Goal: Task Accomplishment & Management: Manage account settings

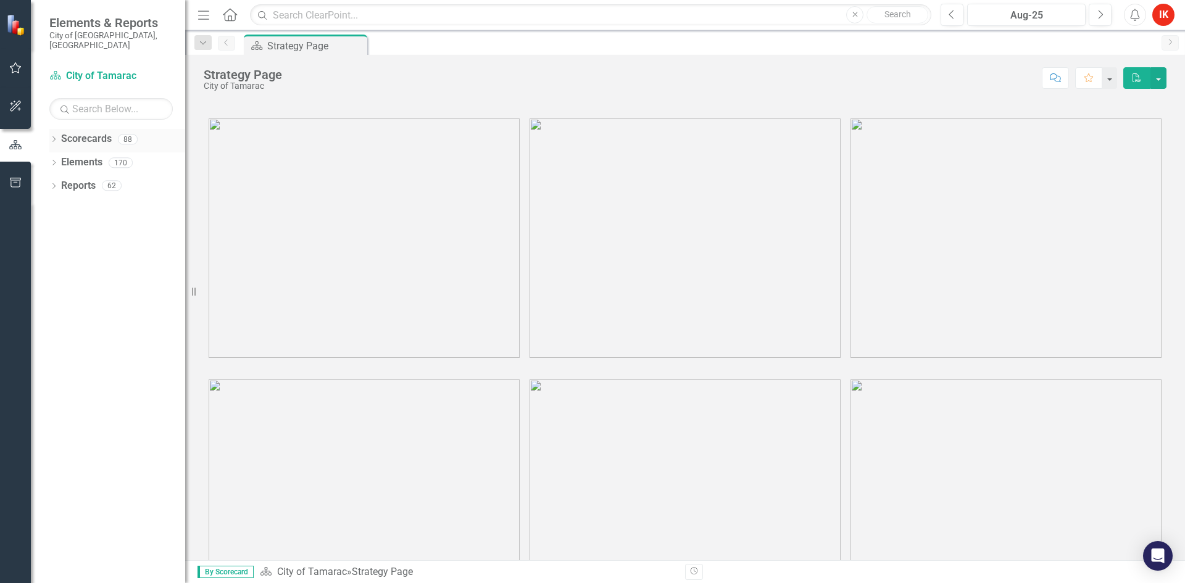
click at [86, 132] on link "Scorecards" at bounding box center [86, 139] width 51 height 14
click at [54, 136] on icon at bounding box center [53, 139] width 3 height 6
click at [62, 159] on icon at bounding box center [60, 162] width 3 height 6
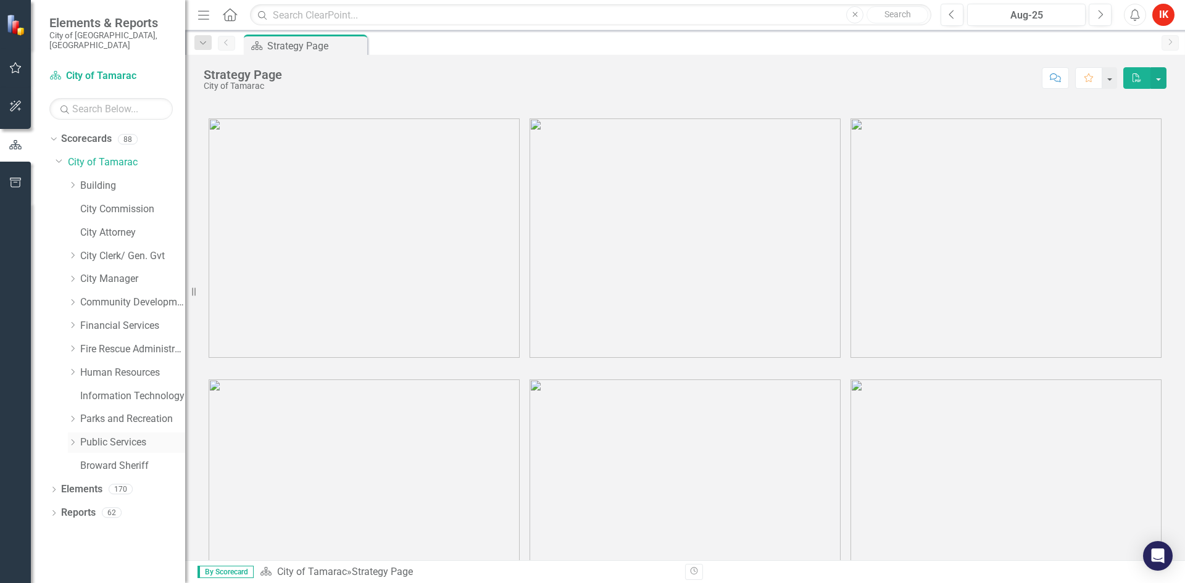
click at [75, 439] on icon "Dropdown" at bounding box center [72, 442] width 9 height 7
click at [90, 503] on div "Fleet" at bounding box center [126, 514] width 117 height 23
click at [106, 506] on link "Fleet" at bounding box center [139, 513] width 93 height 14
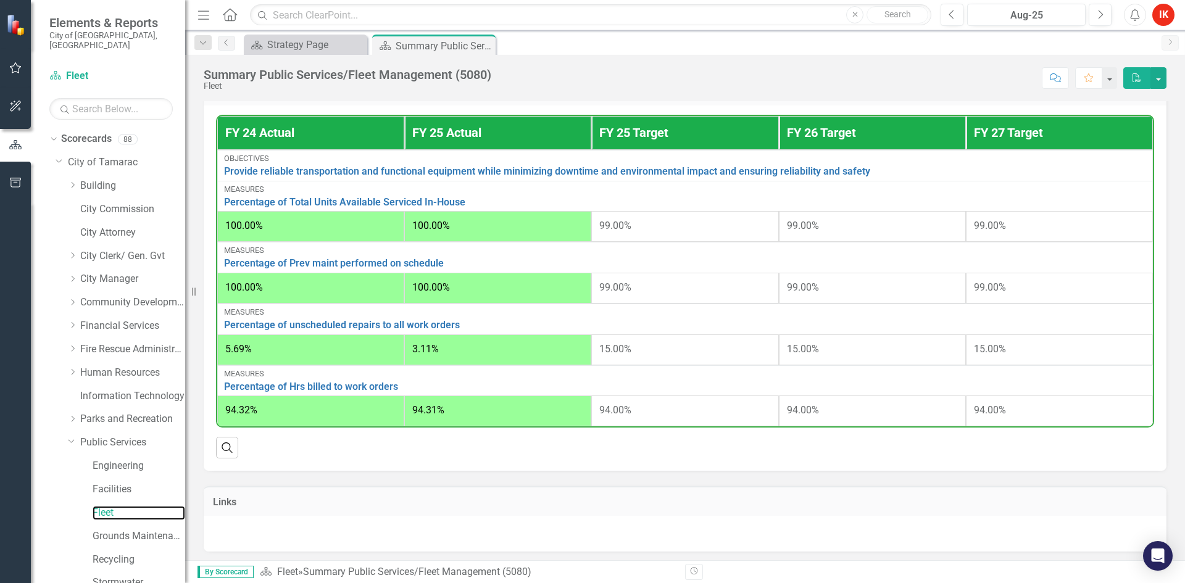
scroll to position [370, 0]
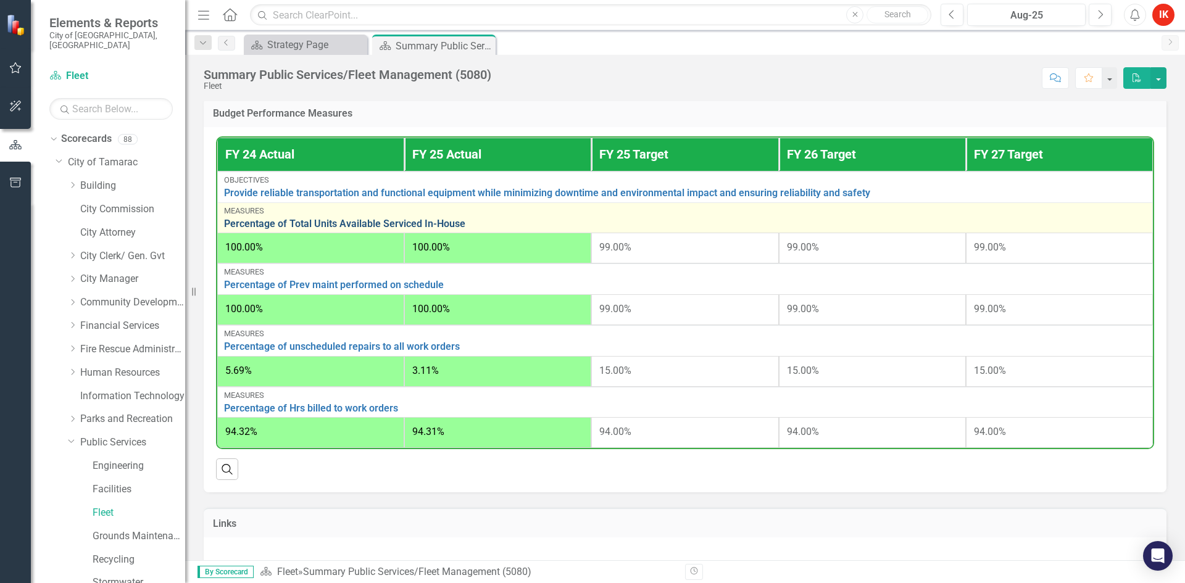
click at [313, 226] on link "Percentage of Total Units Available Serviced In-House" at bounding box center [685, 224] width 922 height 11
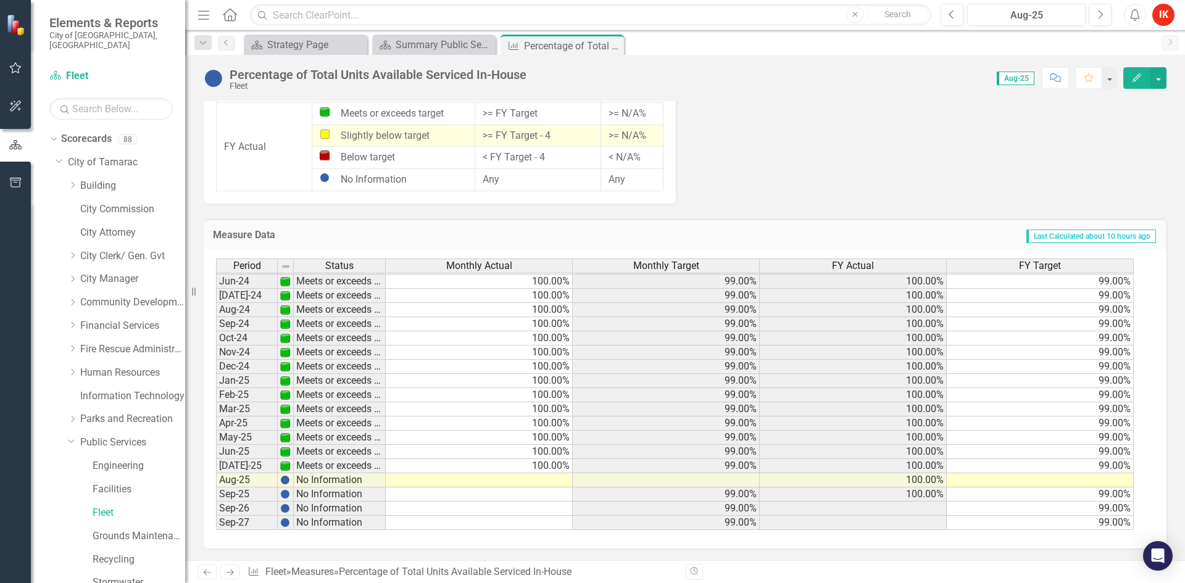
scroll to position [1084, 0]
click at [553, 481] on tbody "Apr-23 Meets or exceeds target 100.00% 99.00% 100.00% 99.00% May-23 Meets or ex…" at bounding box center [675, 302] width 918 height 455
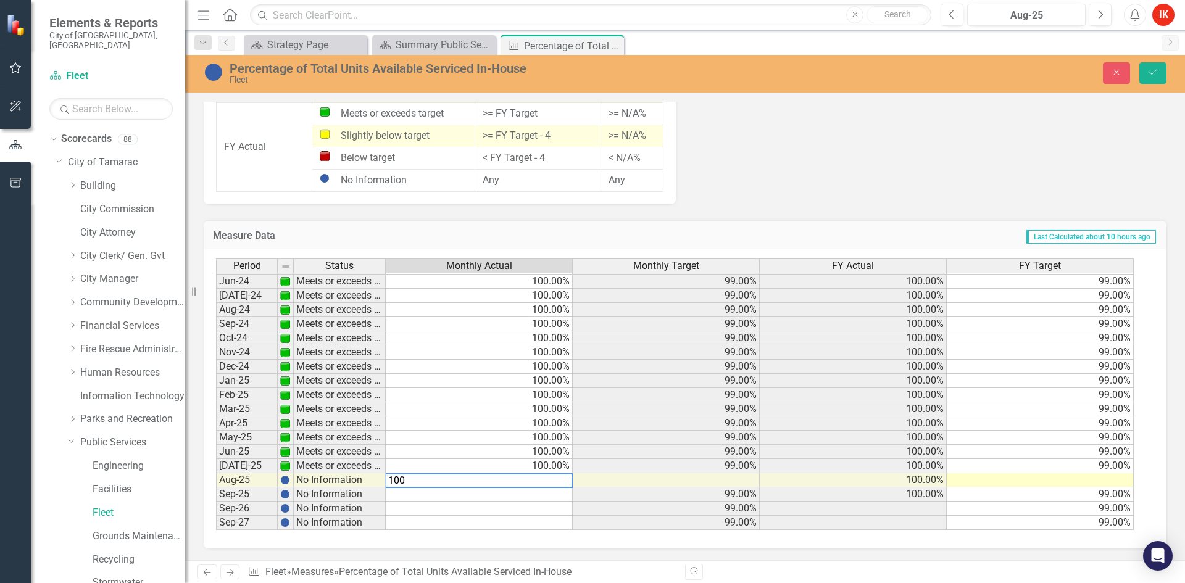
type textarea "100"
click at [1109, 481] on td at bounding box center [1040, 480] width 187 height 14
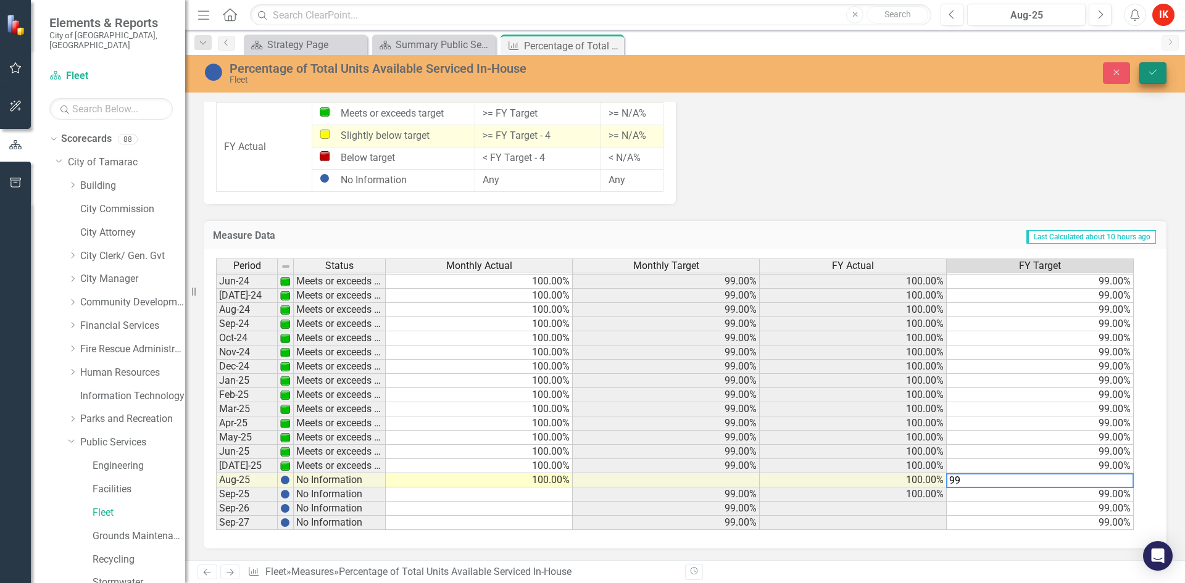
type textarea "99"
click at [1148, 77] on button "Save" at bounding box center [1153, 73] width 27 height 22
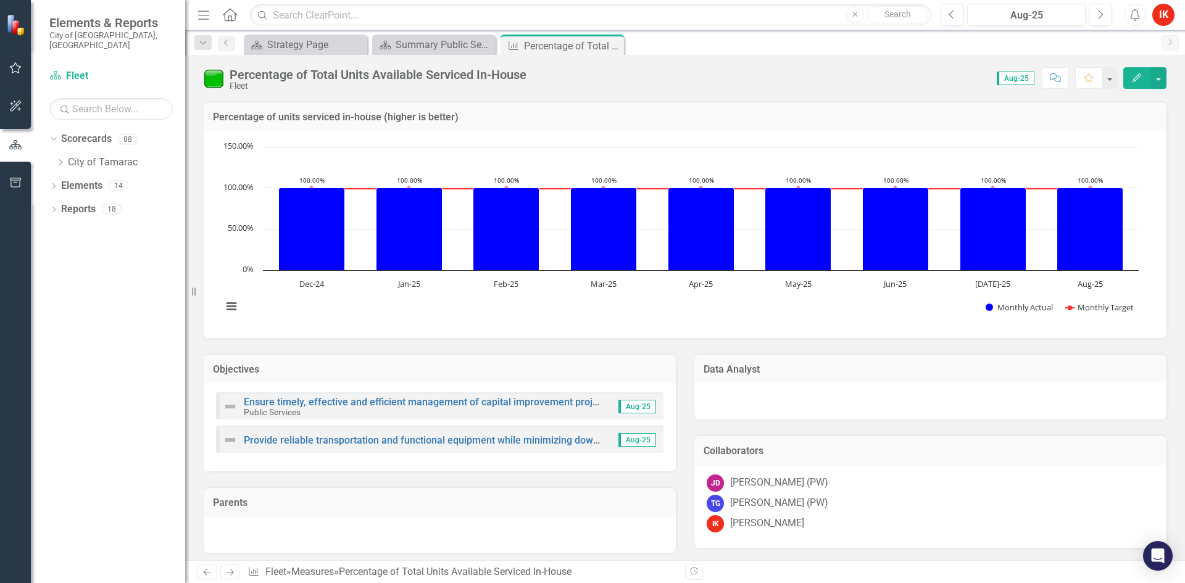
click at [234, 573] on icon "Next" at bounding box center [230, 573] width 10 height 8
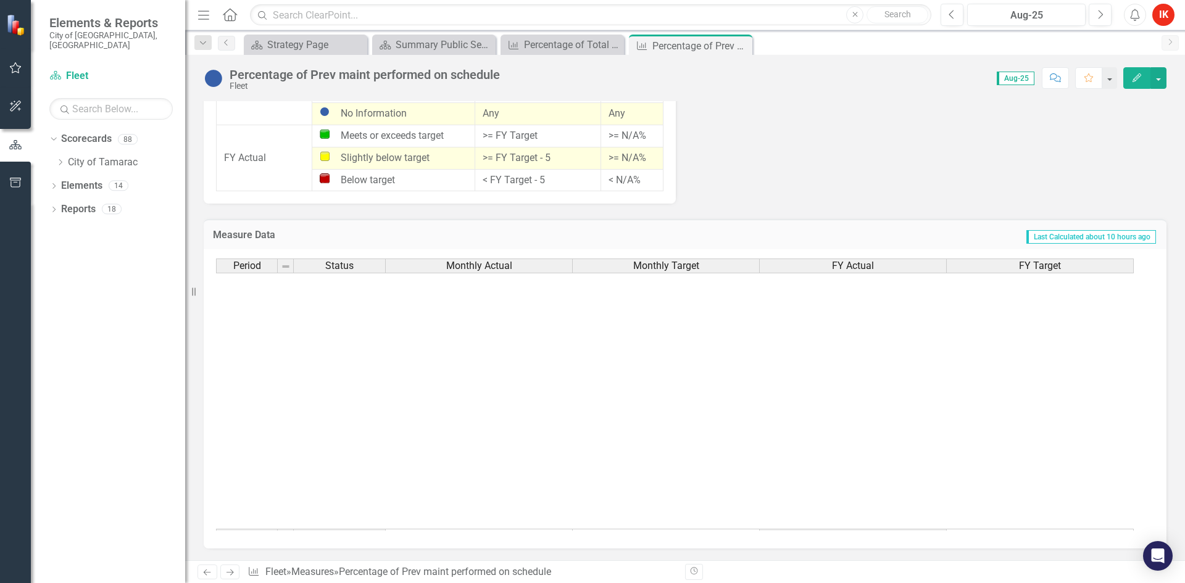
scroll to position [432, 0]
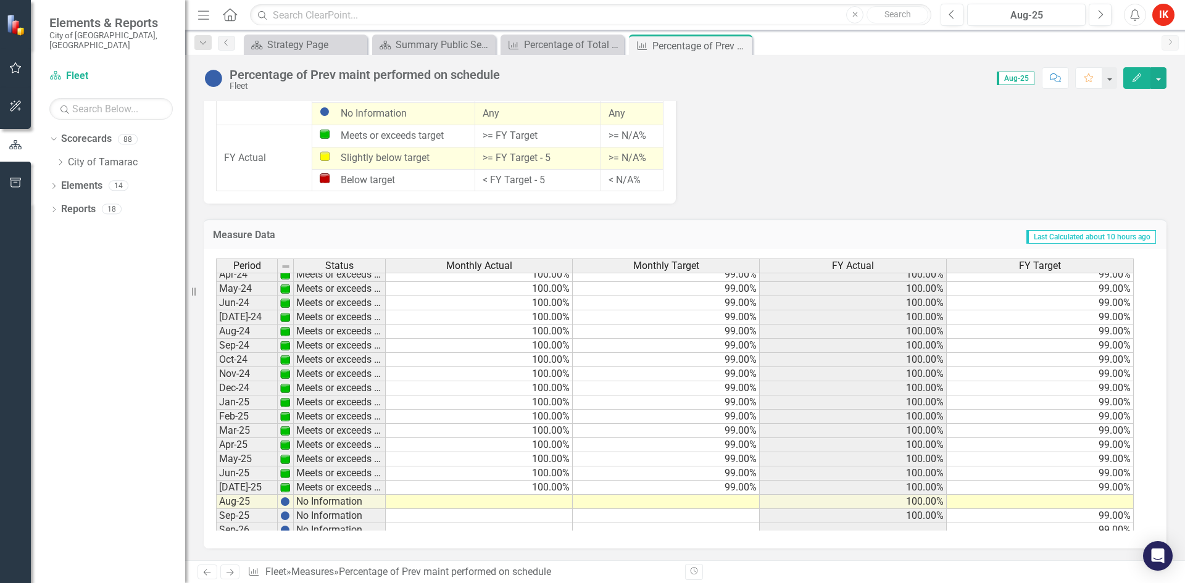
click at [549, 504] on td at bounding box center [479, 502] width 187 height 14
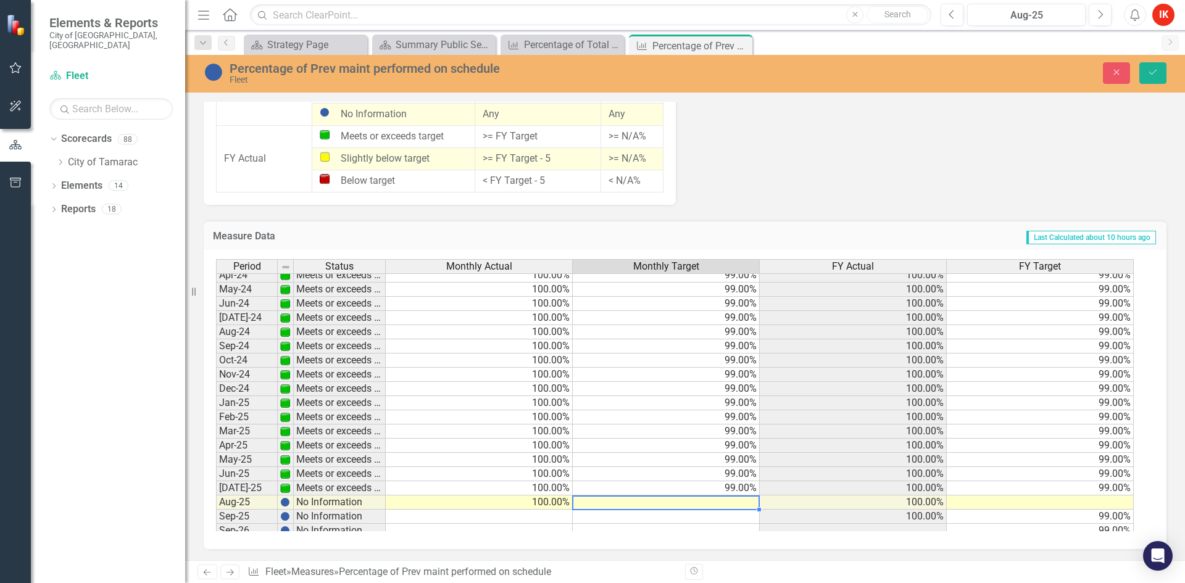
click at [714, 506] on td at bounding box center [666, 503] width 187 height 14
click at [1108, 504] on td at bounding box center [1040, 503] width 187 height 14
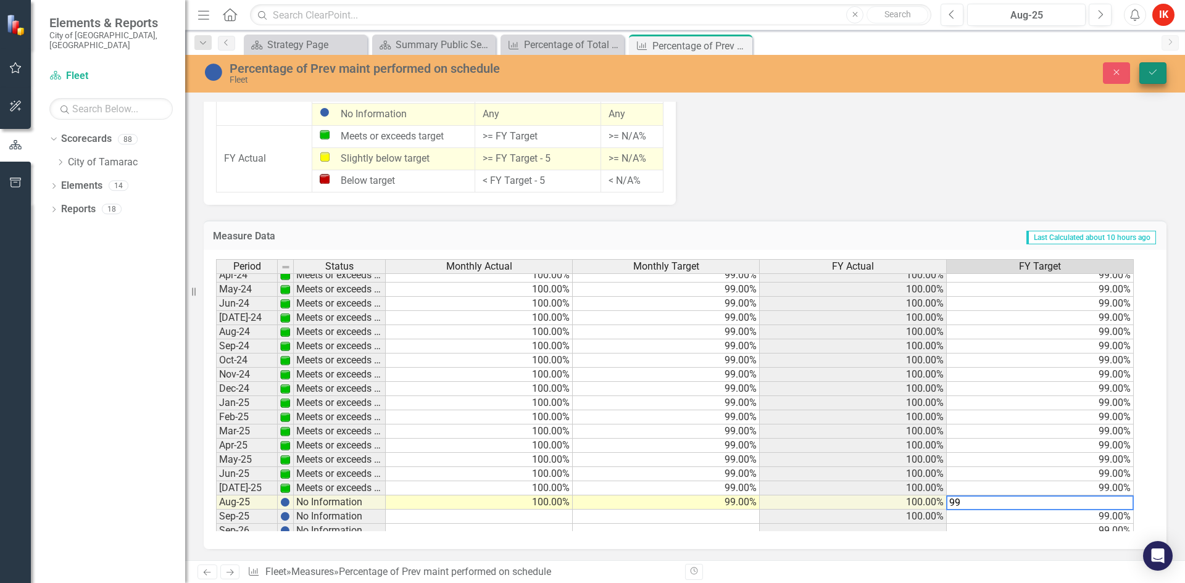
type textarea "99"
click at [1152, 69] on icon "Save" at bounding box center [1153, 72] width 11 height 9
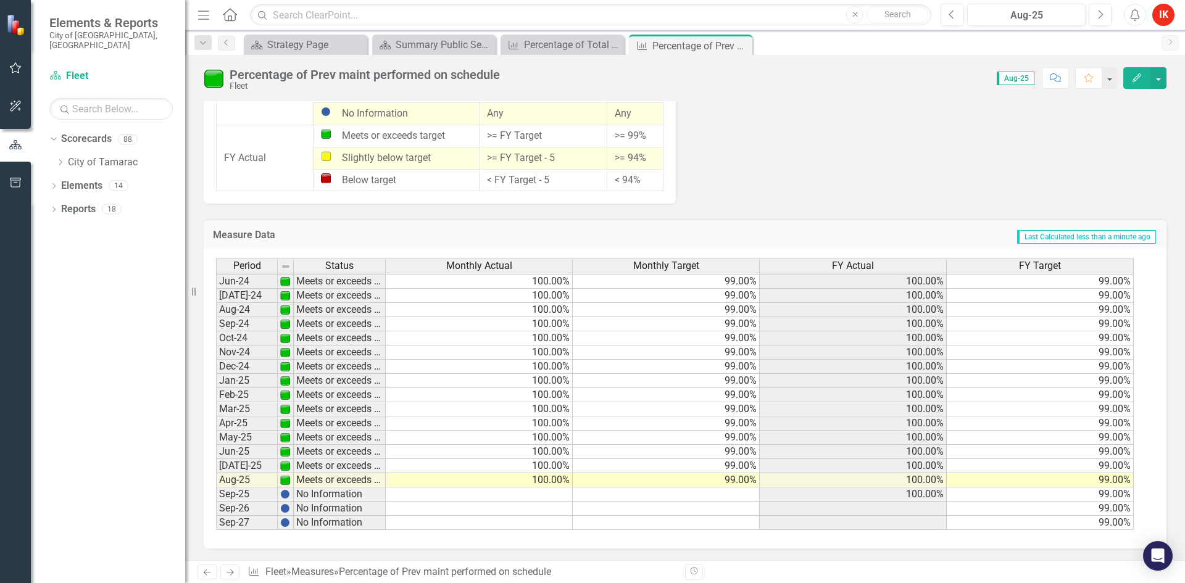
scroll to position [1000, 0]
click at [230, 570] on icon "Next" at bounding box center [230, 573] width 10 height 8
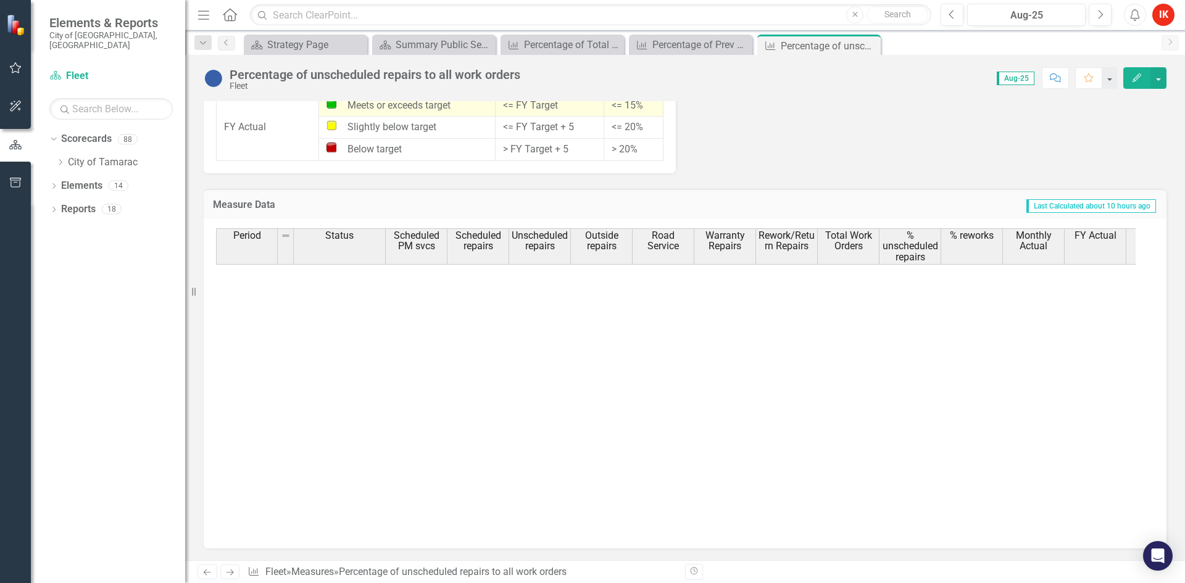
scroll to position [454, 0]
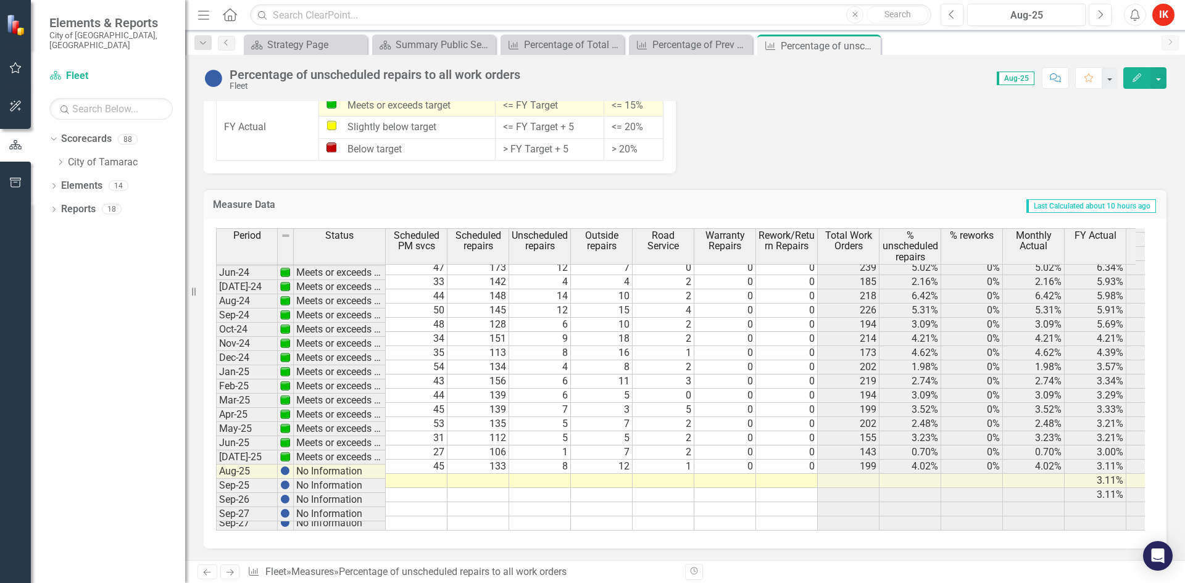
click at [431, 474] on td at bounding box center [417, 481] width 62 height 14
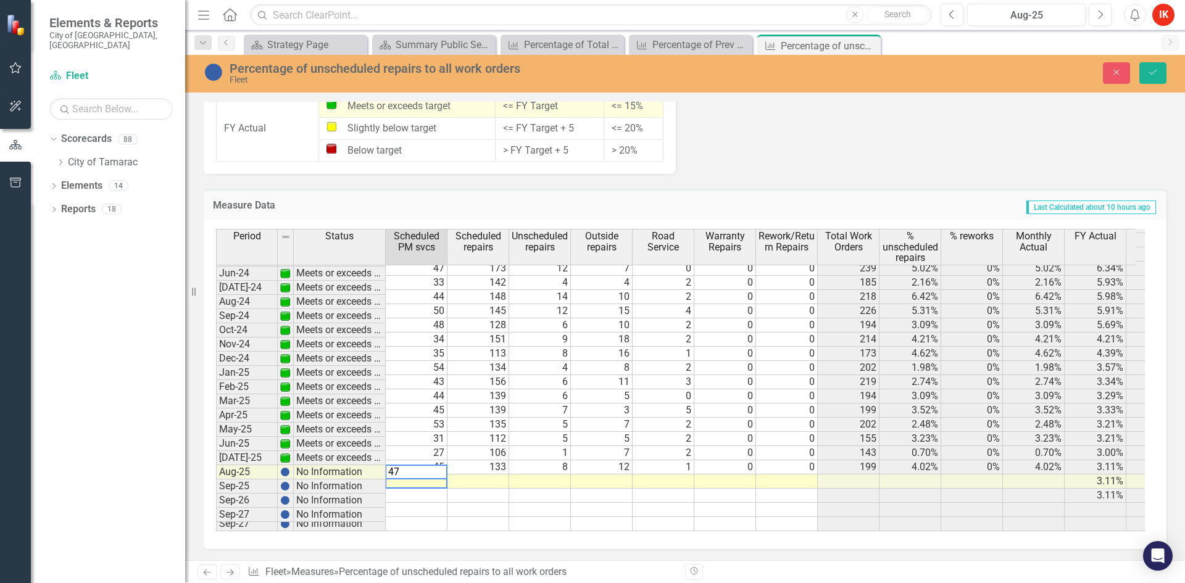
click at [490, 475] on td at bounding box center [479, 482] width 62 height 14
click at [557, 477] on td at bounding box center [540, 482] width 62 height 14
click at [615, 475] on td at bounding box center [602, 482] width 62 height 14
click at [675, 475] on td at bounding box center [664, 482] width 62 height 14
click at [725, 476] on td at bounding box center [725, 482] width 62 height 14
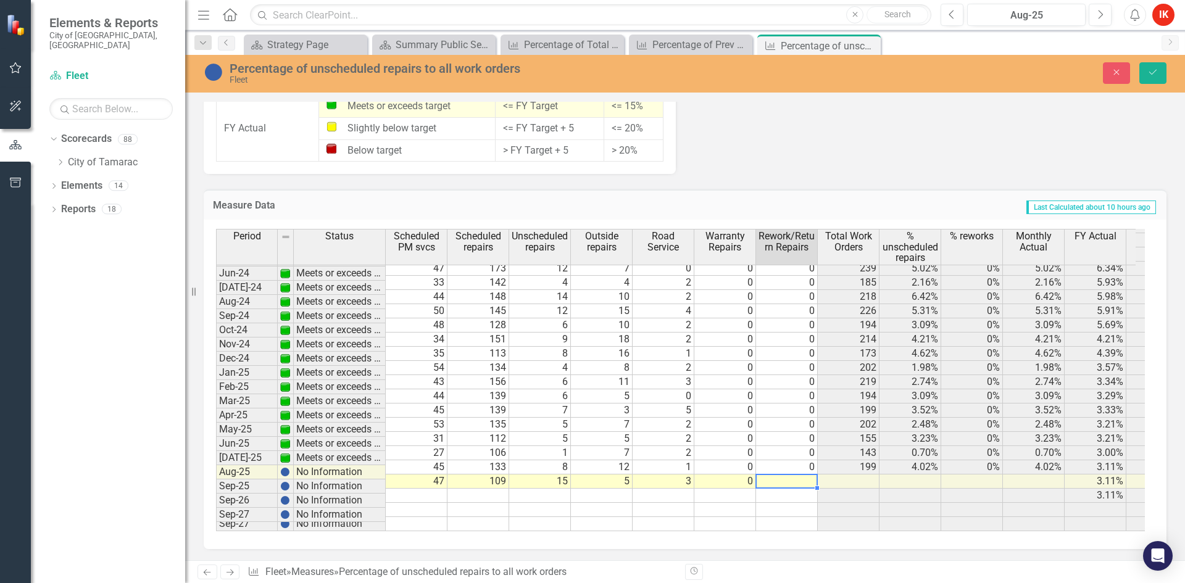
click at [792, 475] on td at bounding box center [787, 482] width 62 height 14
type textarea "0"
click at [1151, 70] on icon "Save" at bounding box center [1153, 72] width 11 height 9
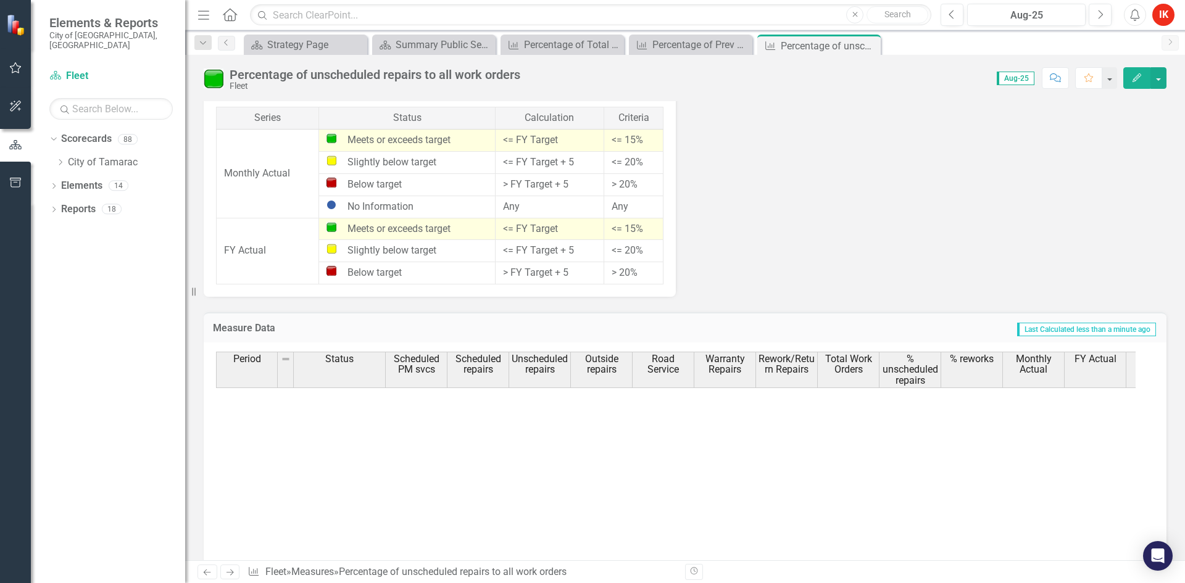
scroll to position [1050, 0]
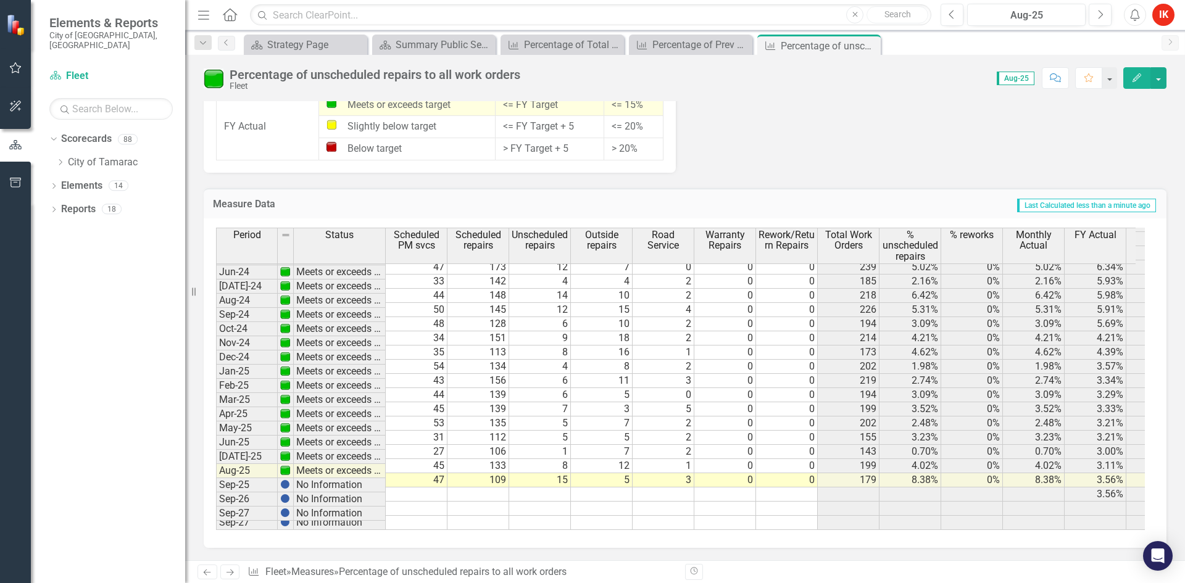
click at [234, 571] on icon "Next" at bounding box center [230, 573] width 10 height 8
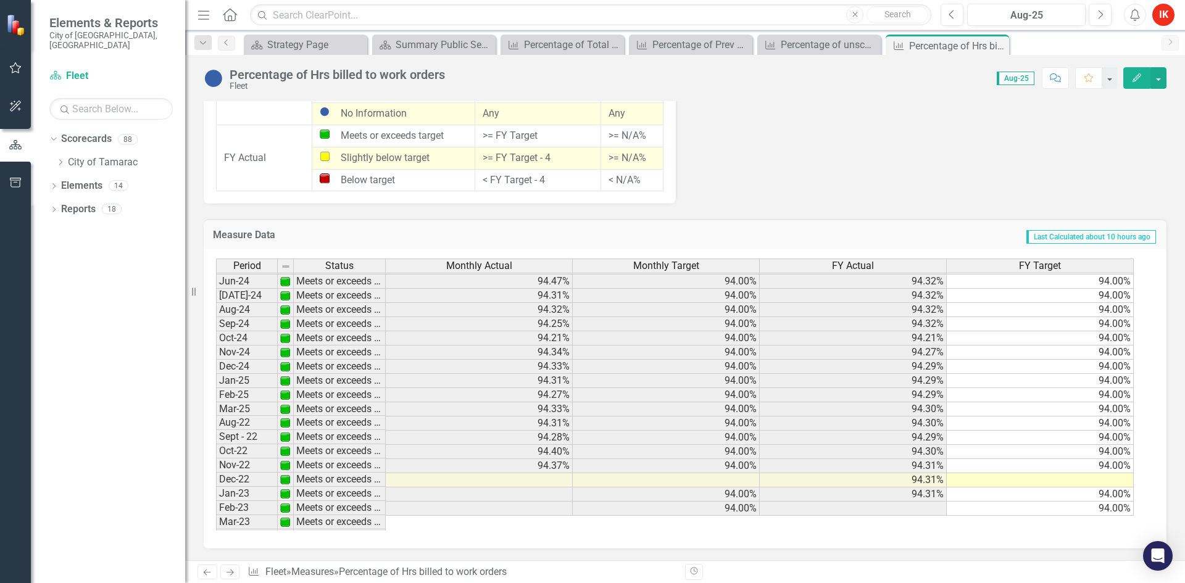
scroll to position [454, 0]
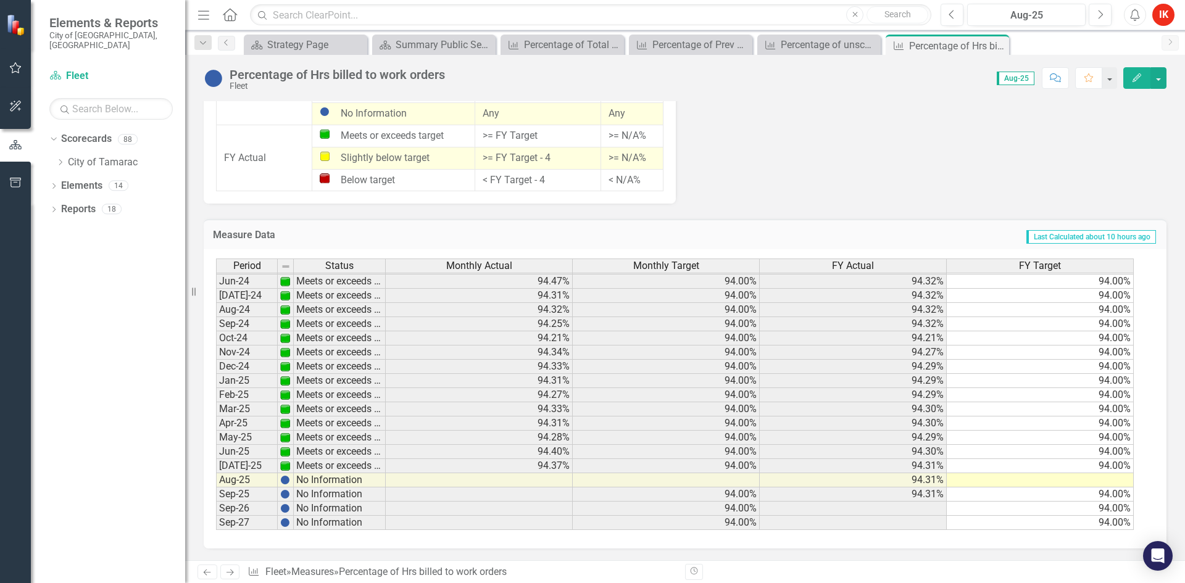
click at [1104, 484] on td at bounding box center [1040, 480] width 187 height 14
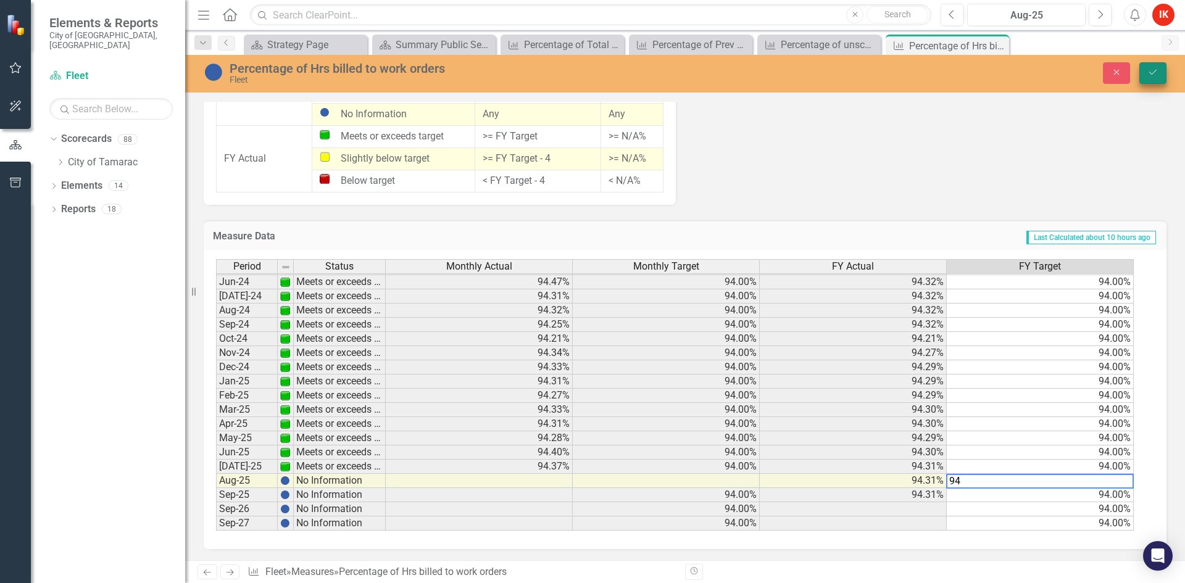
type textarea "94"
click at [1151, 73] on icon "Save" at bounding box center [1153, 72] width 11 height 9
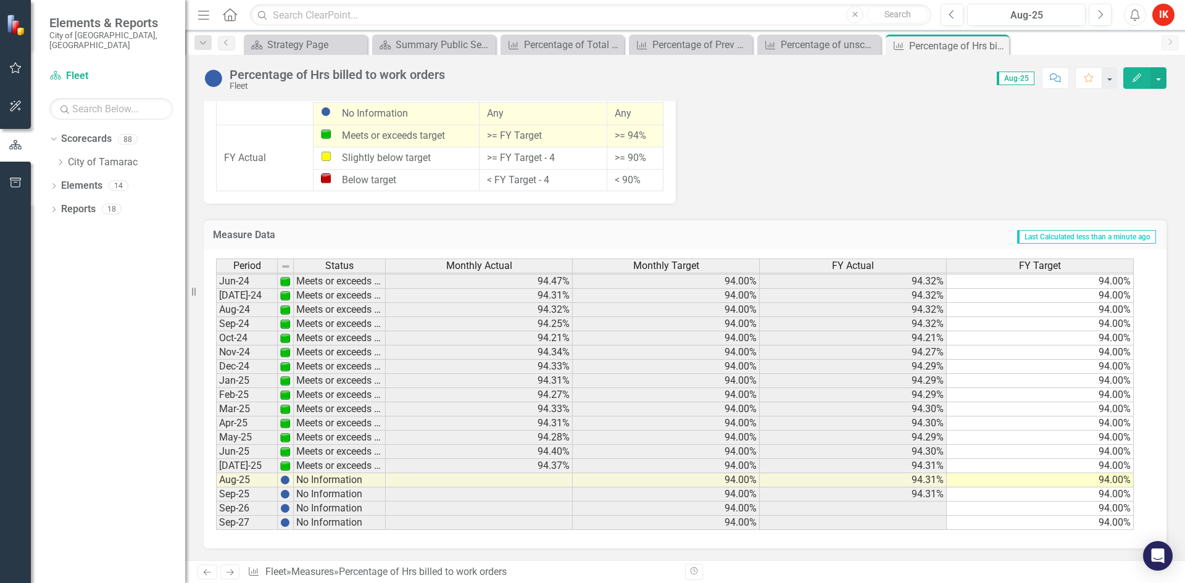
scroll to position [1086, 0]
click at [231, 572] on icon "Next" at bounding box center [230, 573] width 10 height 8
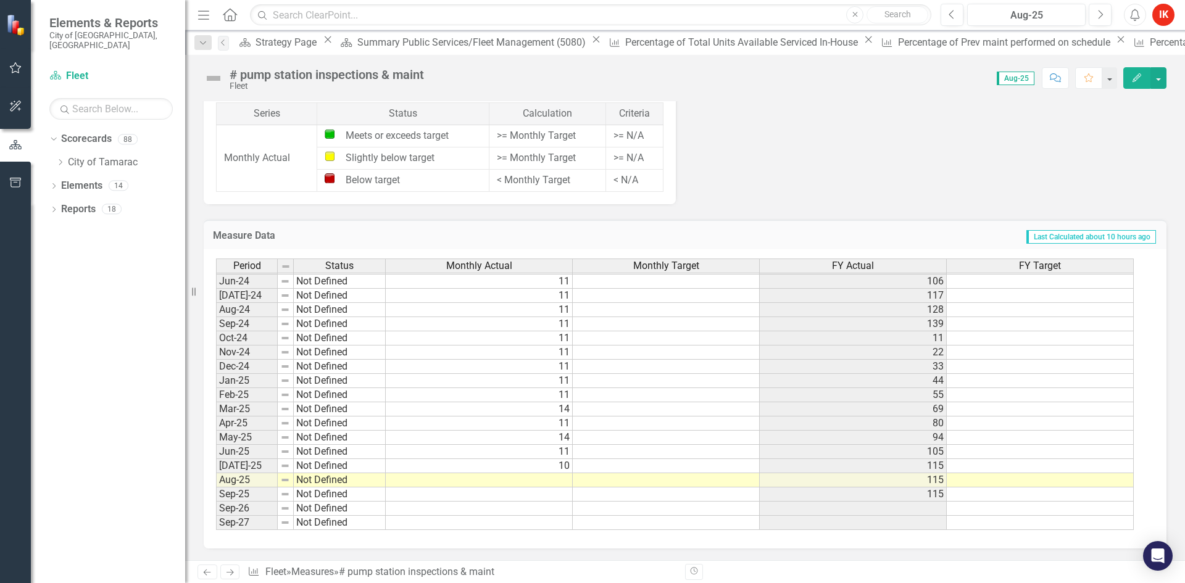
scroll to position [892, 0]
click at [565, 481] on tbody "May-23 Not Defined 0 78 Jun-23 Not Defined 11 89 [DATE]-23 Not Defined 0 89 Aug…" at bounding box center [675, 309] width 918 height 441
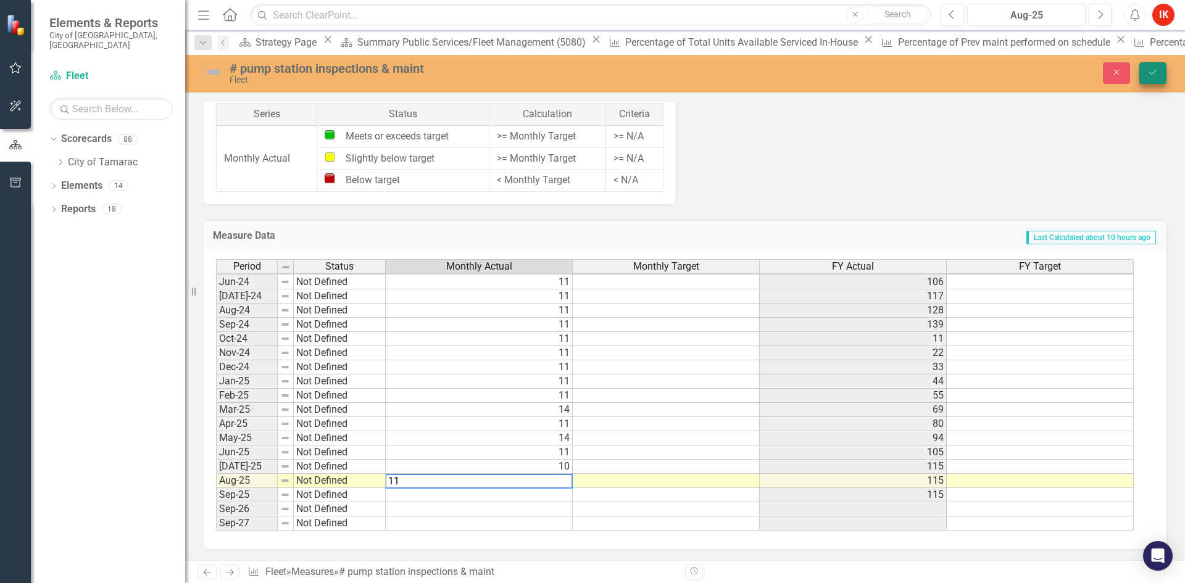
type textarea "11"
click at [1144, 70] on button "Save" at bounding box center [1153, 73] width 27 height 22
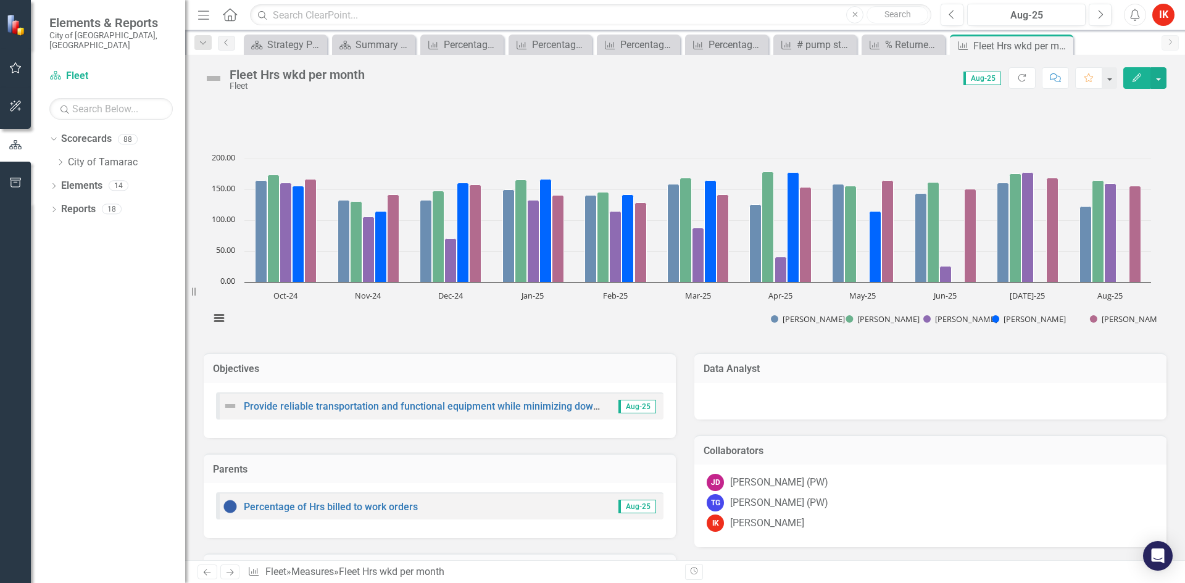
click at [235, 575] on icon "Next" at bounding box center [230, 573] width 10 height 8
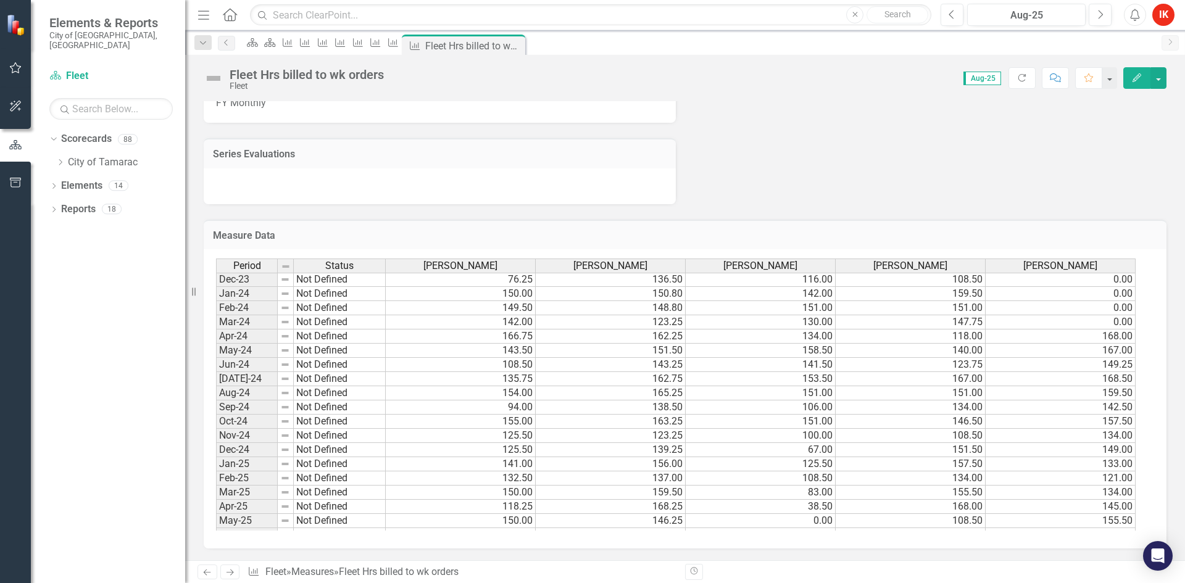
scroll to position [454, 0]
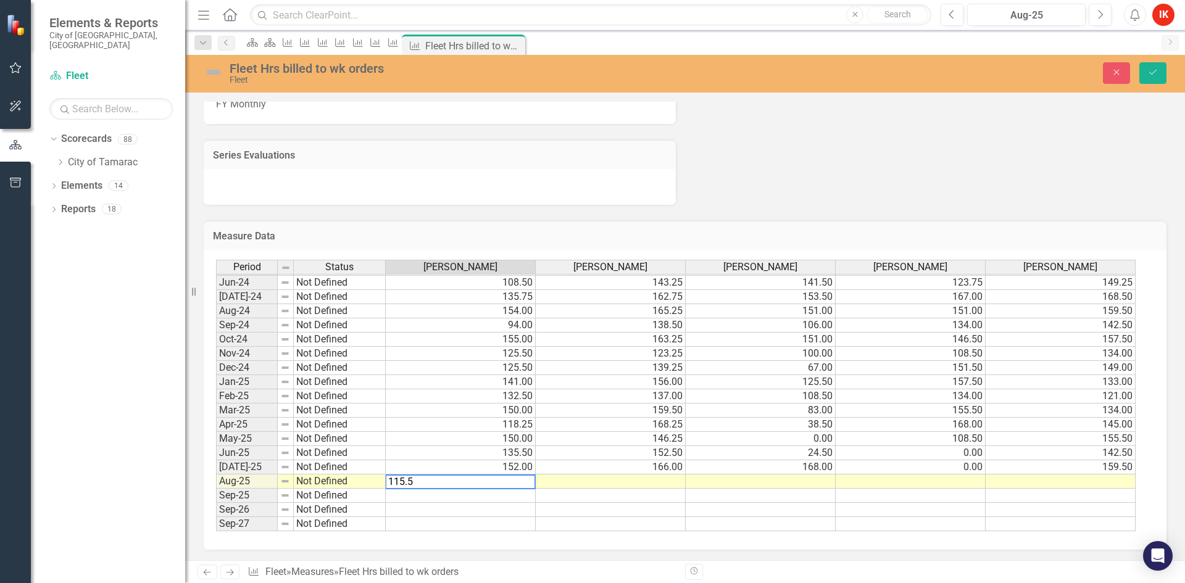
type textarea "115.5"
click at [664, 485] on td at bounding box center [611, 482] width 150 height 14
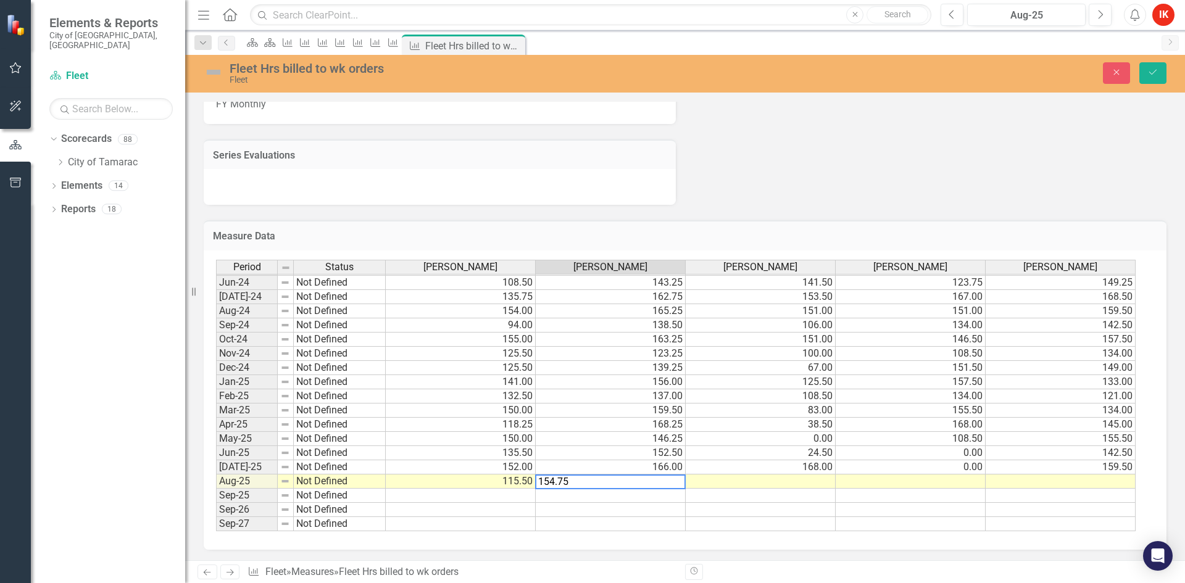
type textarea "154.75"
click at [810, 478] on td at bounding box center [761, 482] width 150 height 14
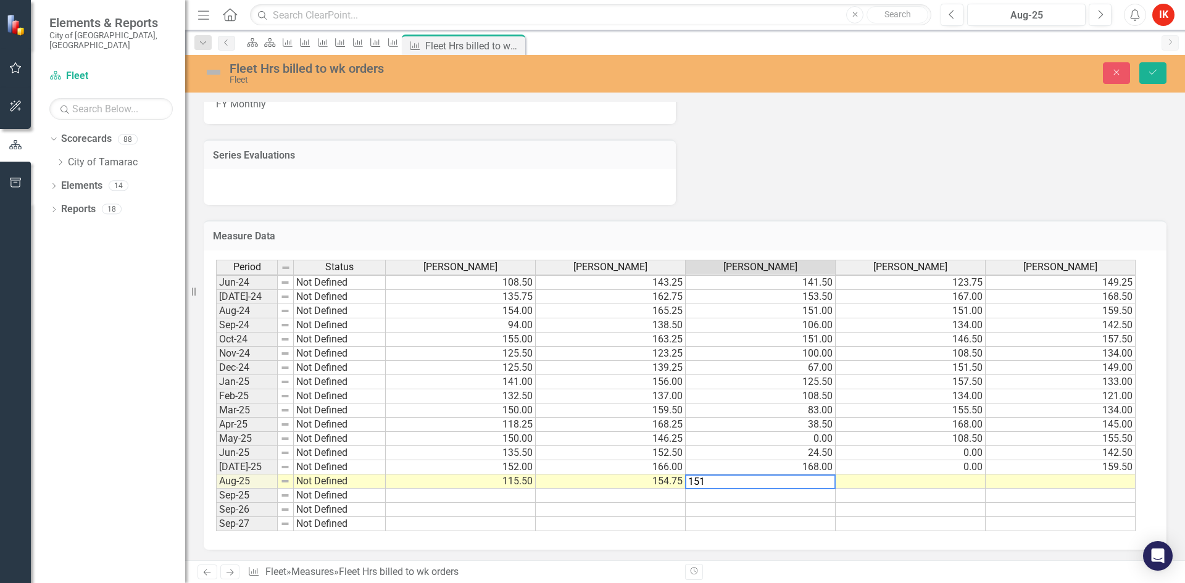
type textarea "151"
click at [967, 480] on td at bounding box center [911, 482] width 150 height 14
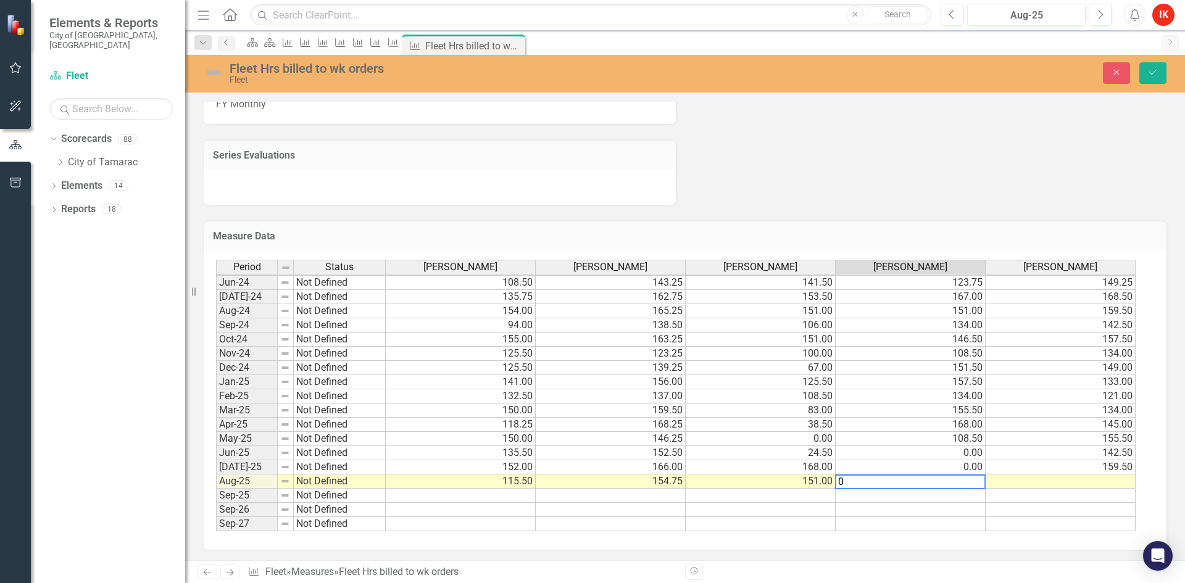
type textarea "0"
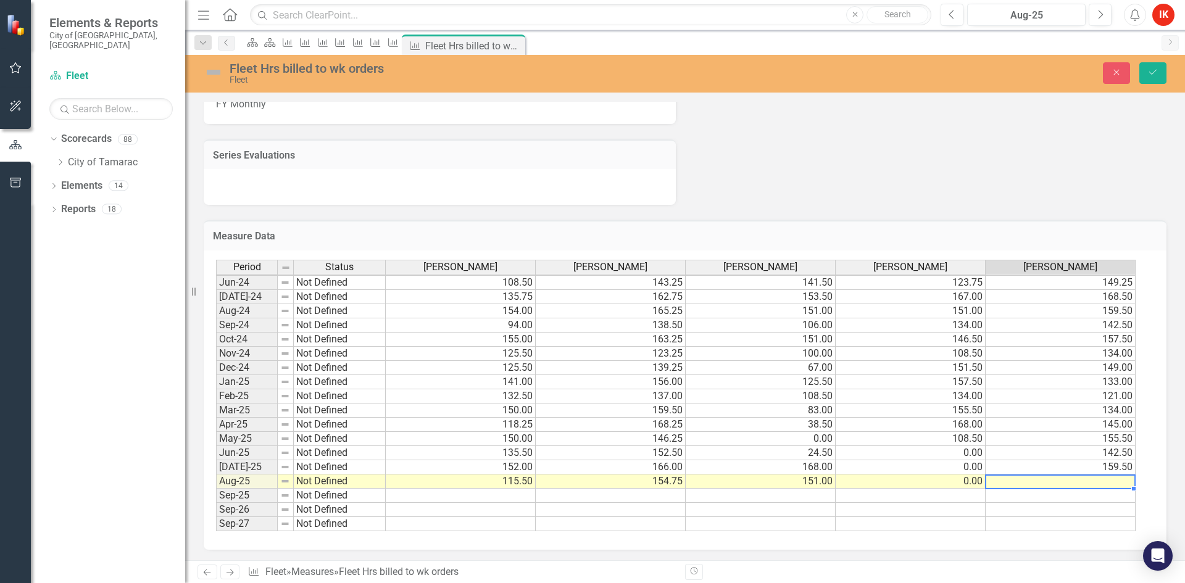
click at [1094, 479] on td at bounding box center [1061, 482] width 150 height 14
type textarea "147"
click at [1148, 76] on icon "Save" at bounding box center [1153, 72] width 11 height 9
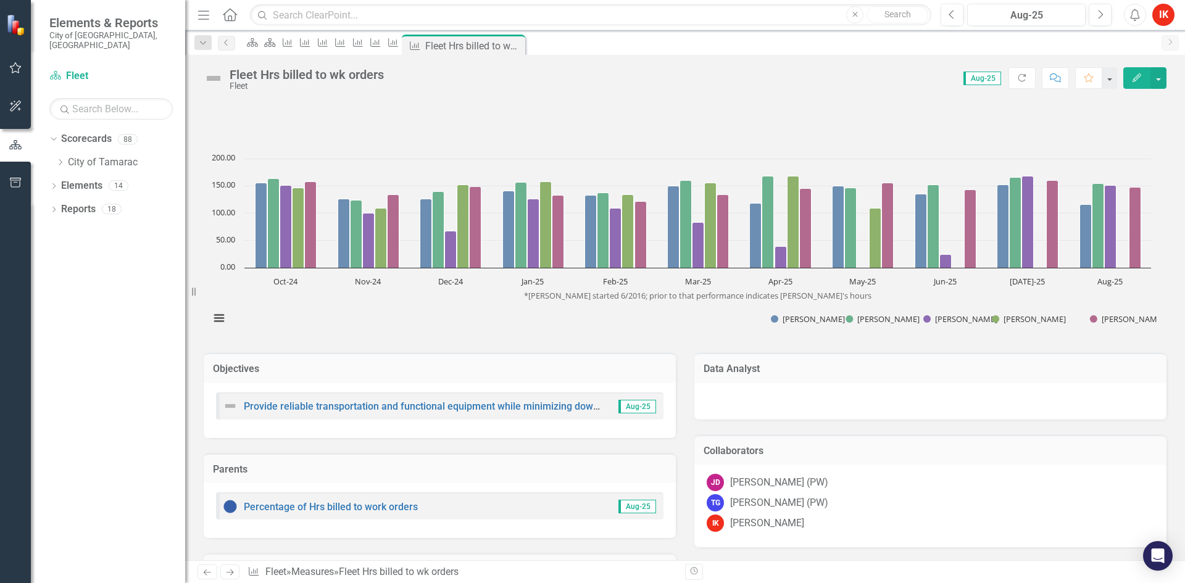
click at [230, 572] on icon "Next" at bounding box center [230, 573] width 10 height 8
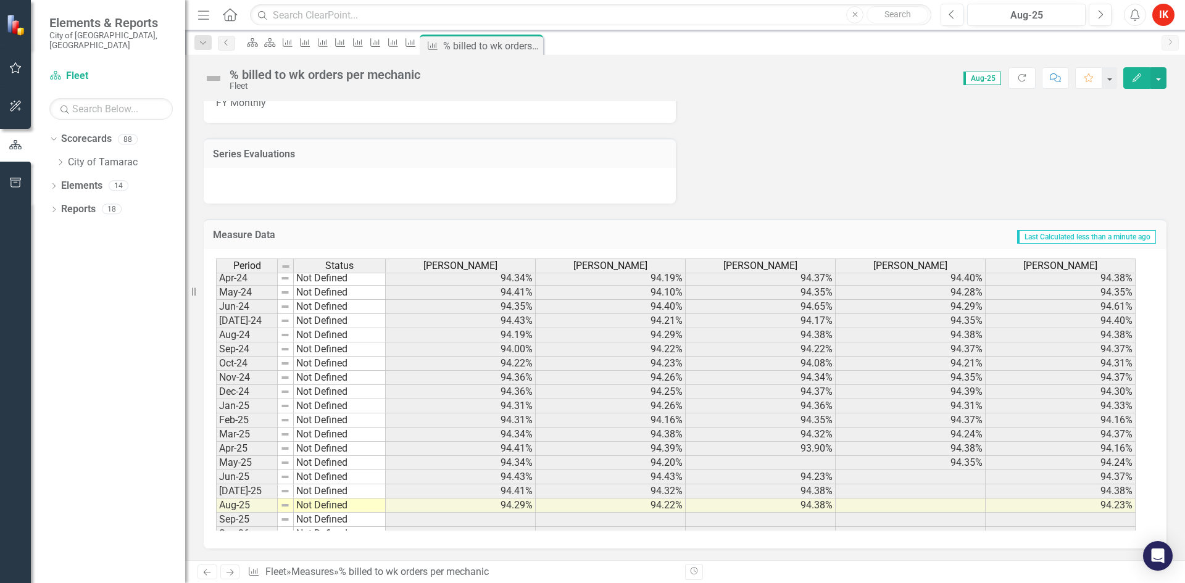
scroll to position [454, 0]
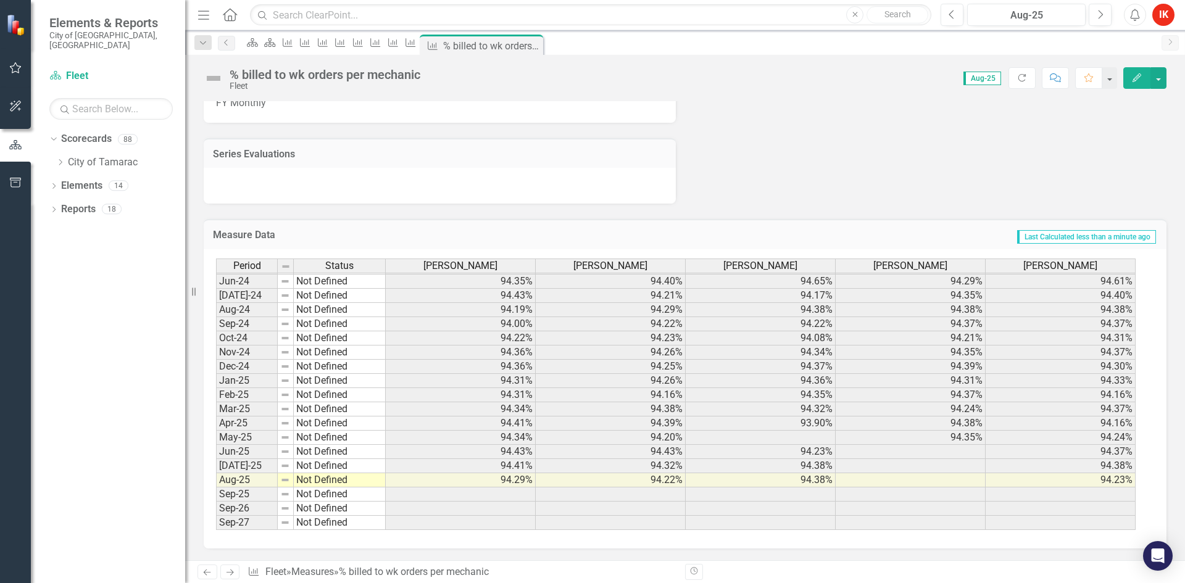
click at [231, 575] on icon "Next" at bounding box center [230, 573] width 10 height 8
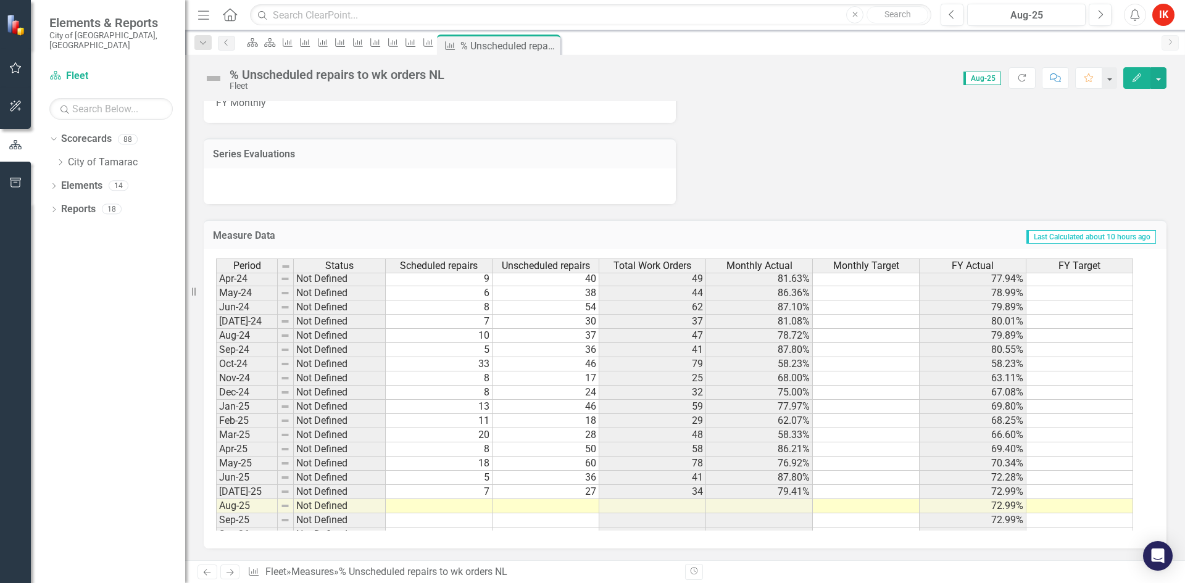
scroll to position [432, 0]
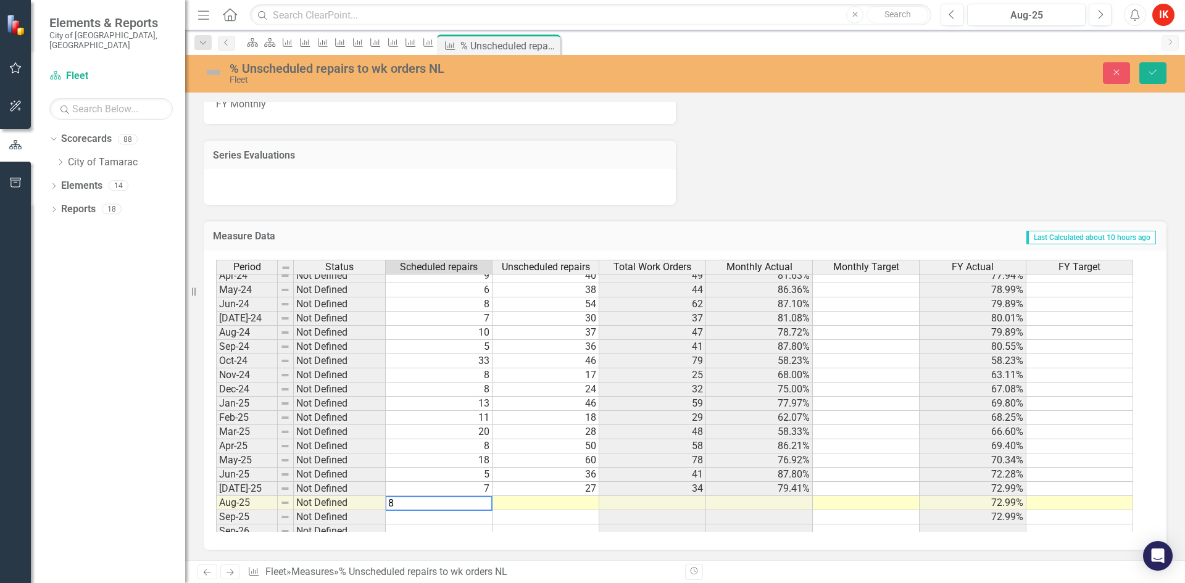
type textarea "8"
click at [568, 506] on td at bounding box center [546, 503] width 107 height 14
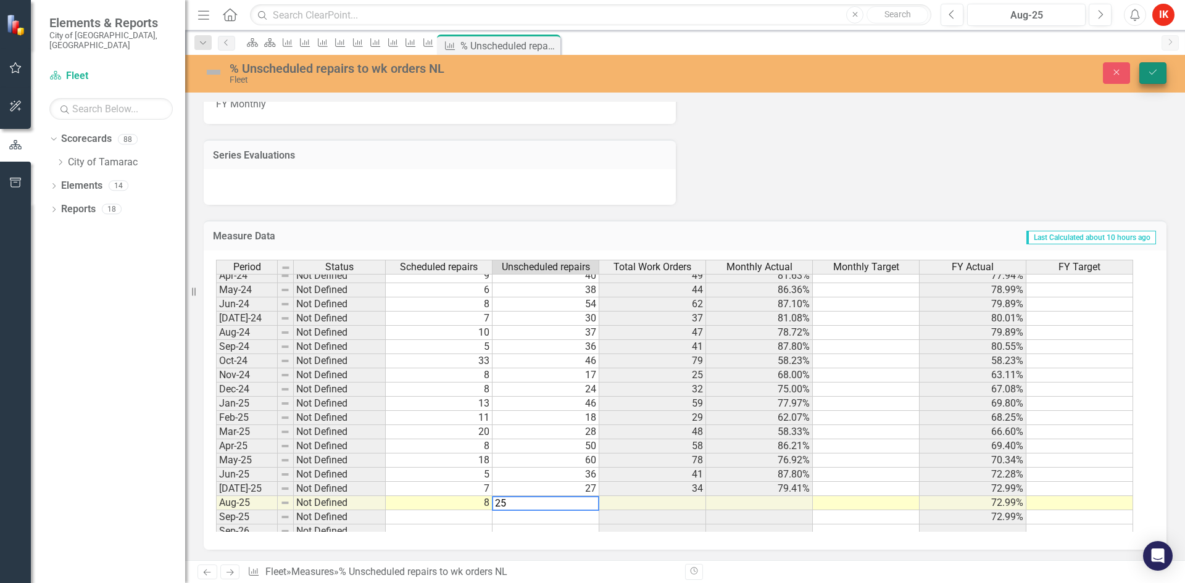
type textarea "25"
click at [1154, 73] on icon "Save" at bounding box center [1153, 72] width 11 height 9
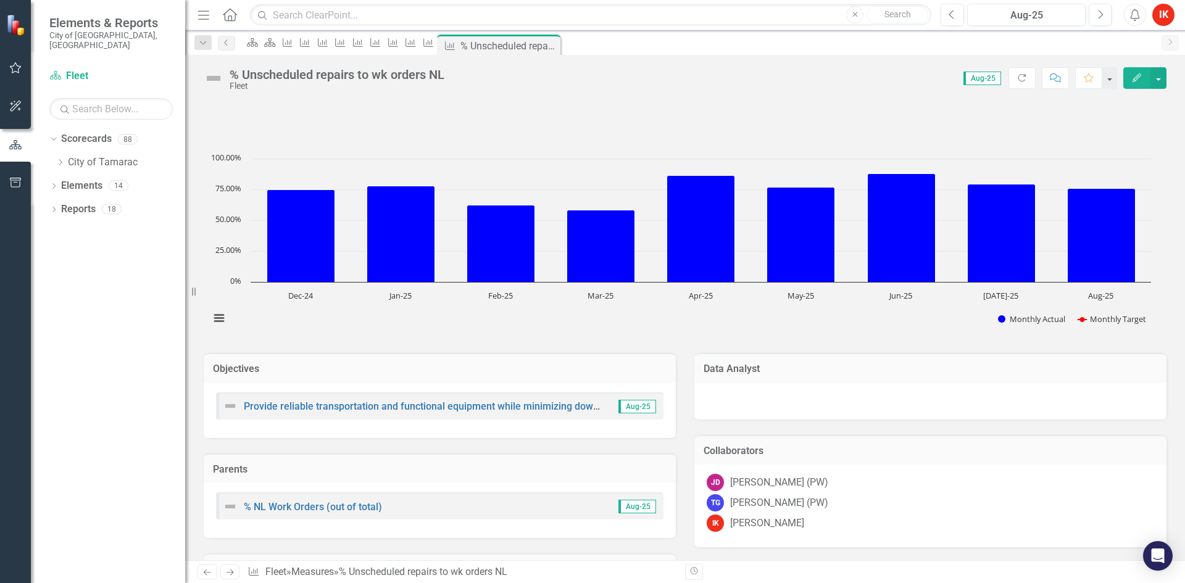
click at [228, 575] on icon "Next" at bounding box center [230, 573] width 10 height 8
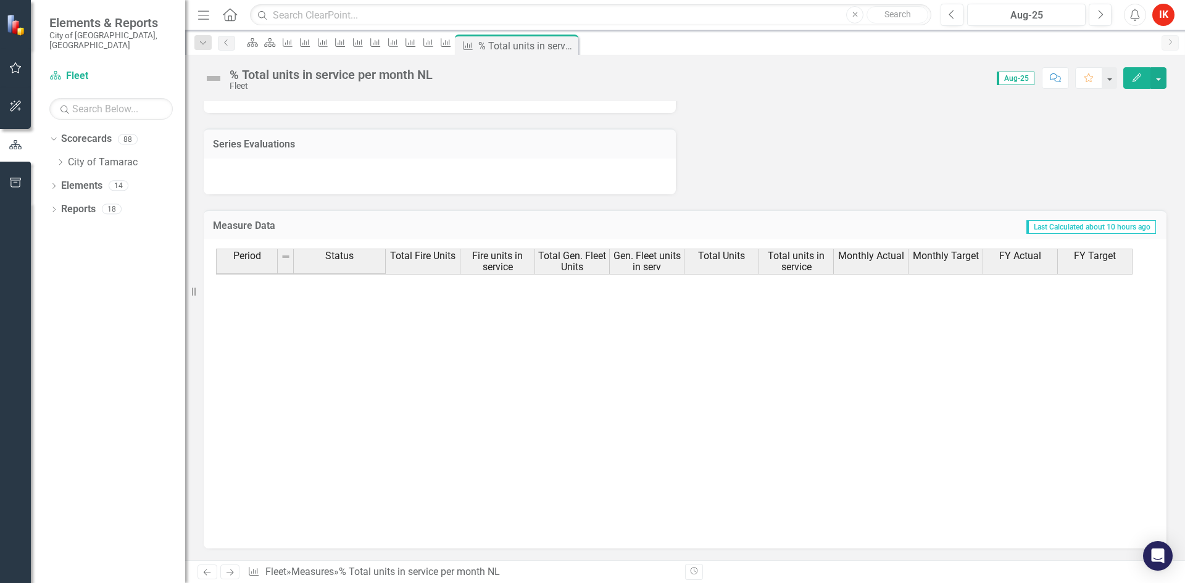
scroll to position [454, 0]
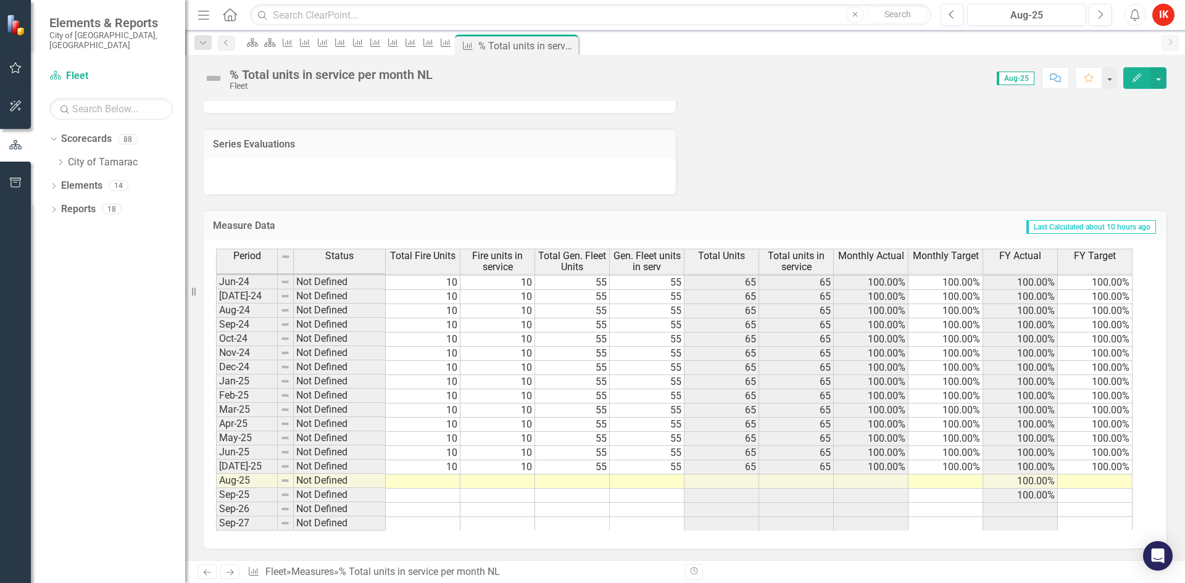
click at [451, 483] on td at bounding box center [423, 482] width 75 height 14
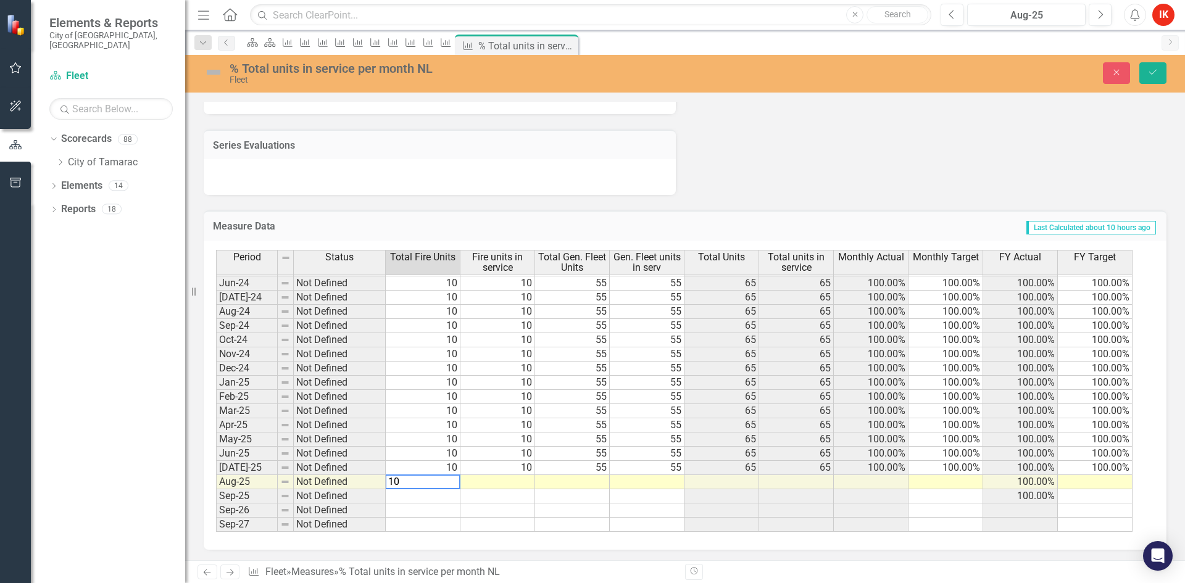
type textarea "10"
click at [502, 484] on td at bounding box center [498, 482] width 75 height 14
type textarea "10"
click at [590, 485] on td at bounding box center [572, 482] width 75 height 14
type textarea "55"
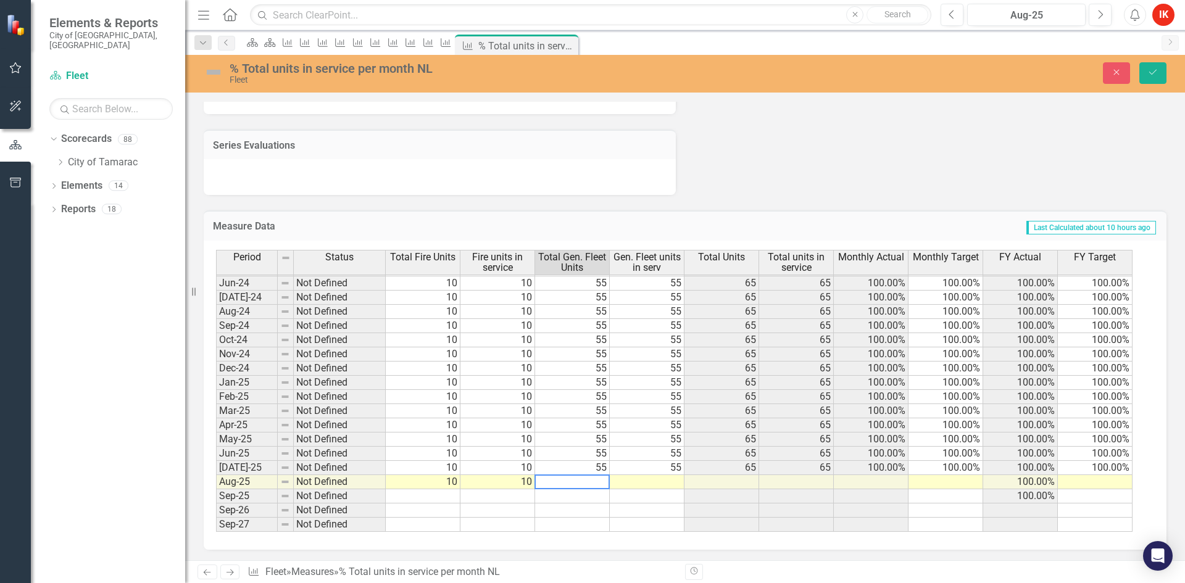
click at [659, 485] on td at bounding box center [647, 482] width 75 height 14
type textarea "55"
click at [958, 485] on td at bounding box center [946, 482] width 75 height 14
type textarea "100"
click at [1128, 483] on td at bounding box center [1095, 482] width 75 height 14
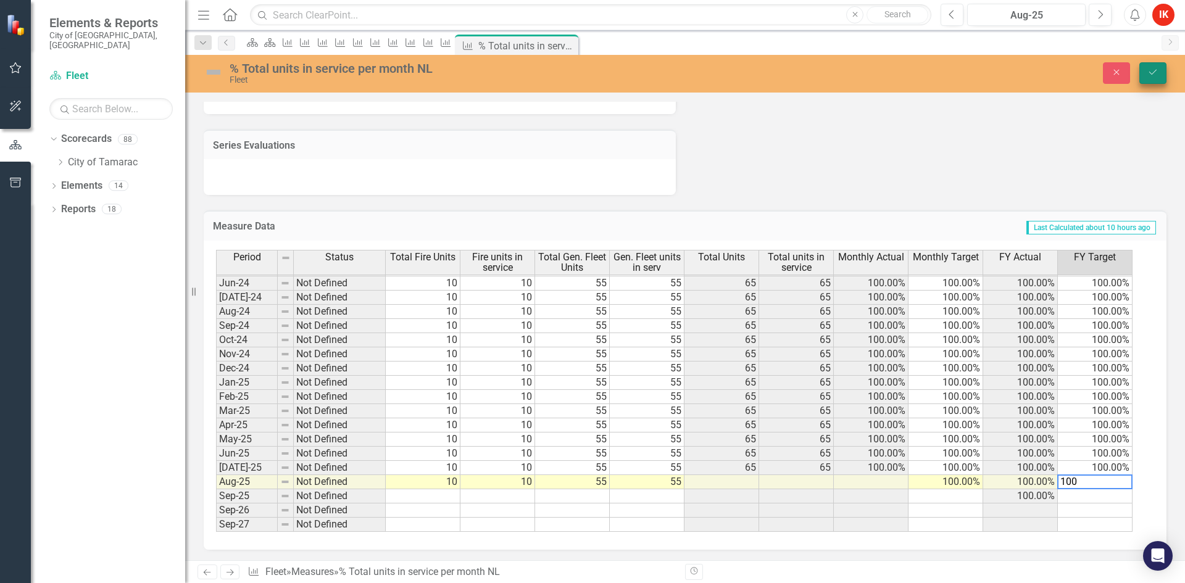
type textarea "100"
click at [1145, 75] on button "Save" at bounding box center [1153, 73] width 27 height 22
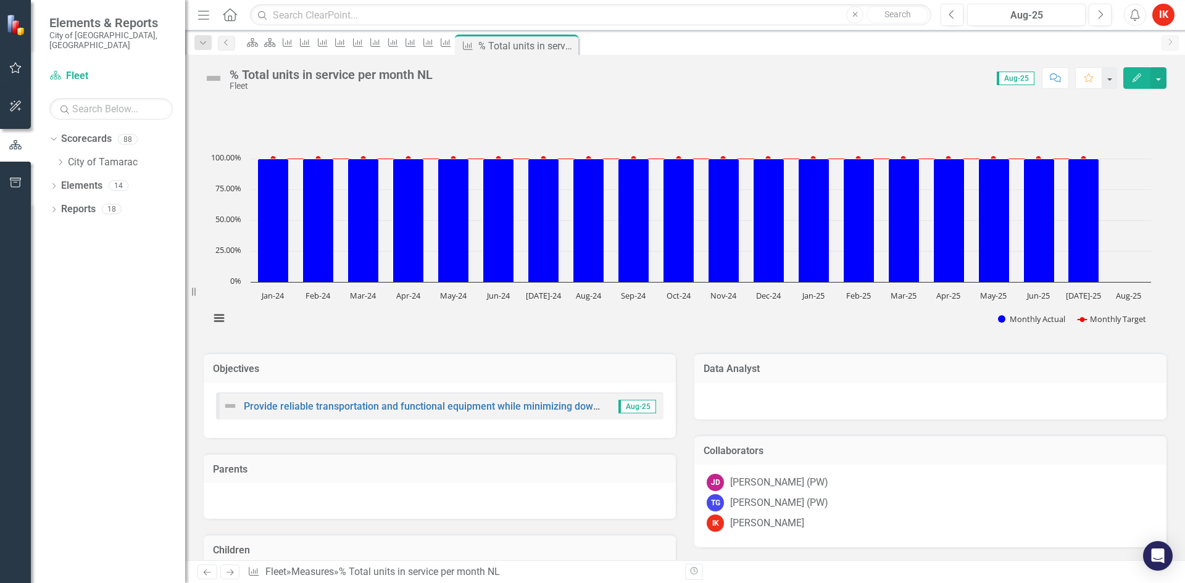
click at [231, 573] on icon "Next" at bounding box center [230, 573] width 10 height 8
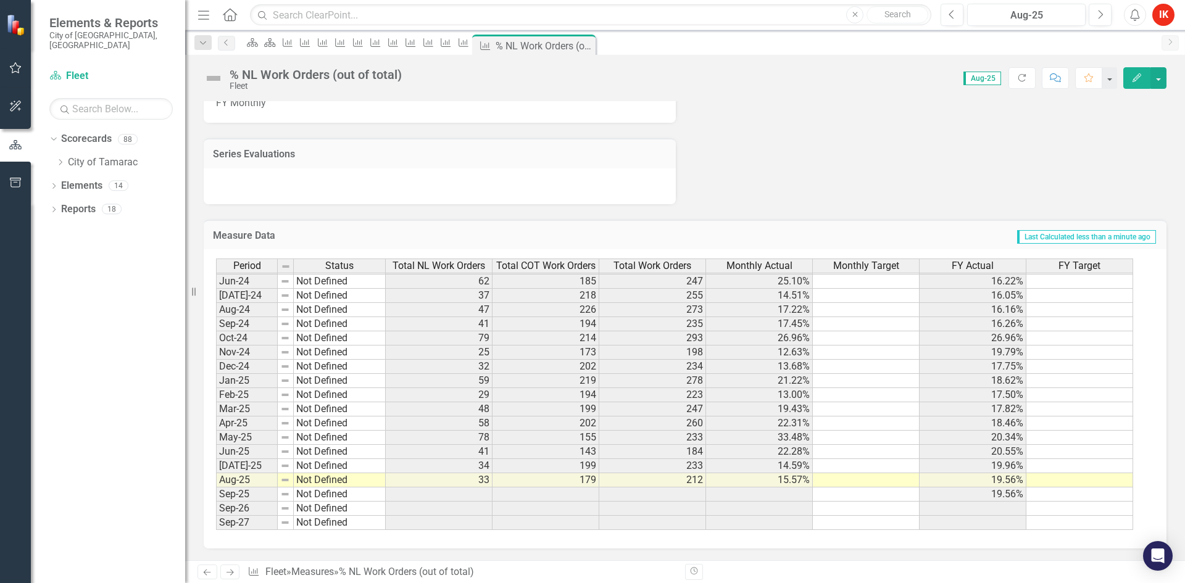
scroll to position [856, 0]
click at [228, 575] on icon "Next" at bounding box center [230, 573] width 10 height 8
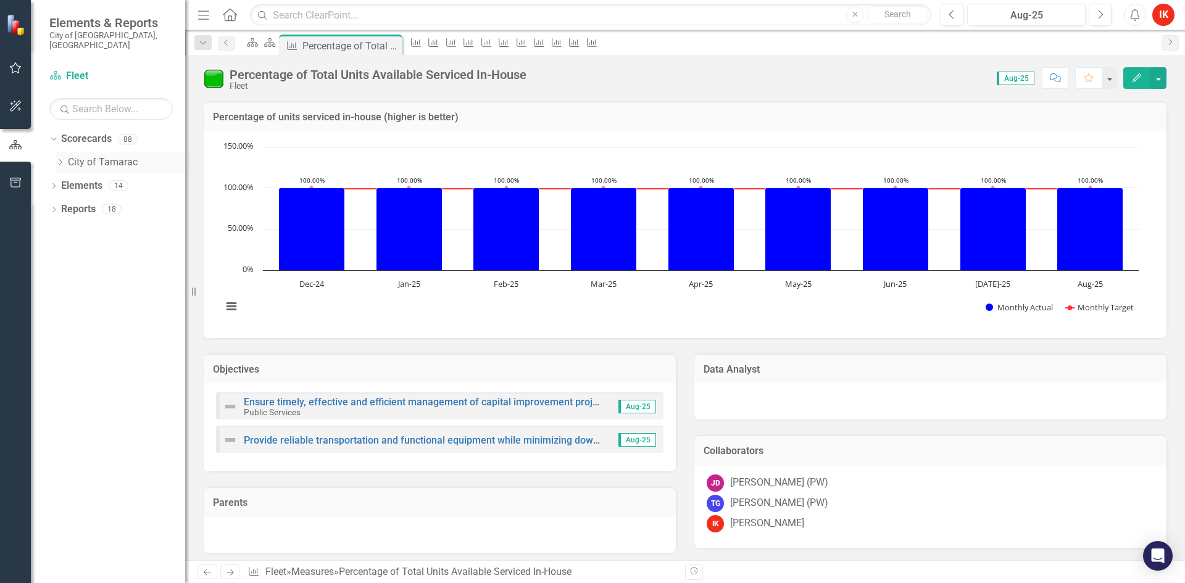
click at [108, 156] on link "City of Tamarac" at bounding box center [126, 163] width 117 height 14
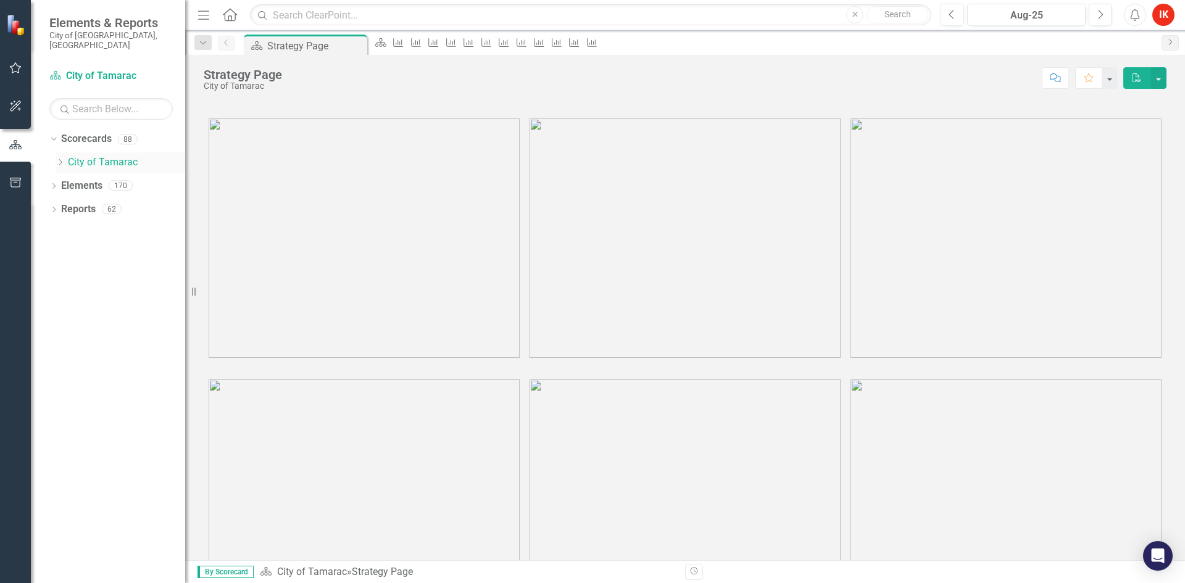
click at [62, 159] on icon "Dropdown" at bounding box center [60, 162] width 9 height 7
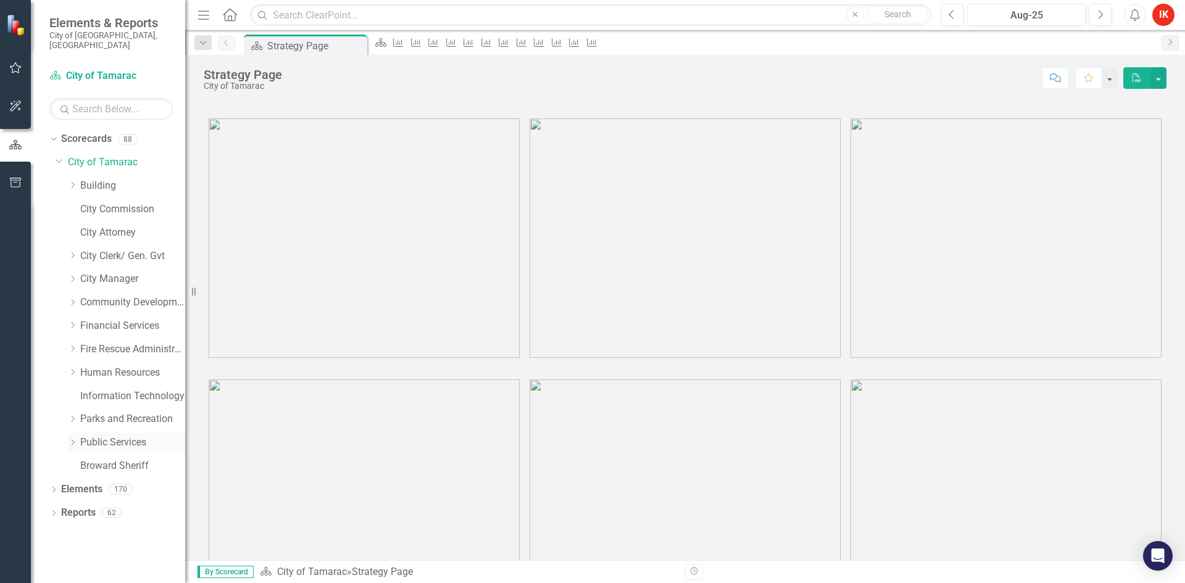
click at [72, 440] on icon at bounding box center [73, 443] width 3 height 6
click at [99, 506] on link "Fleet" at bounding box center [139, 513] width 93 height 14
